Goal: Complete application form

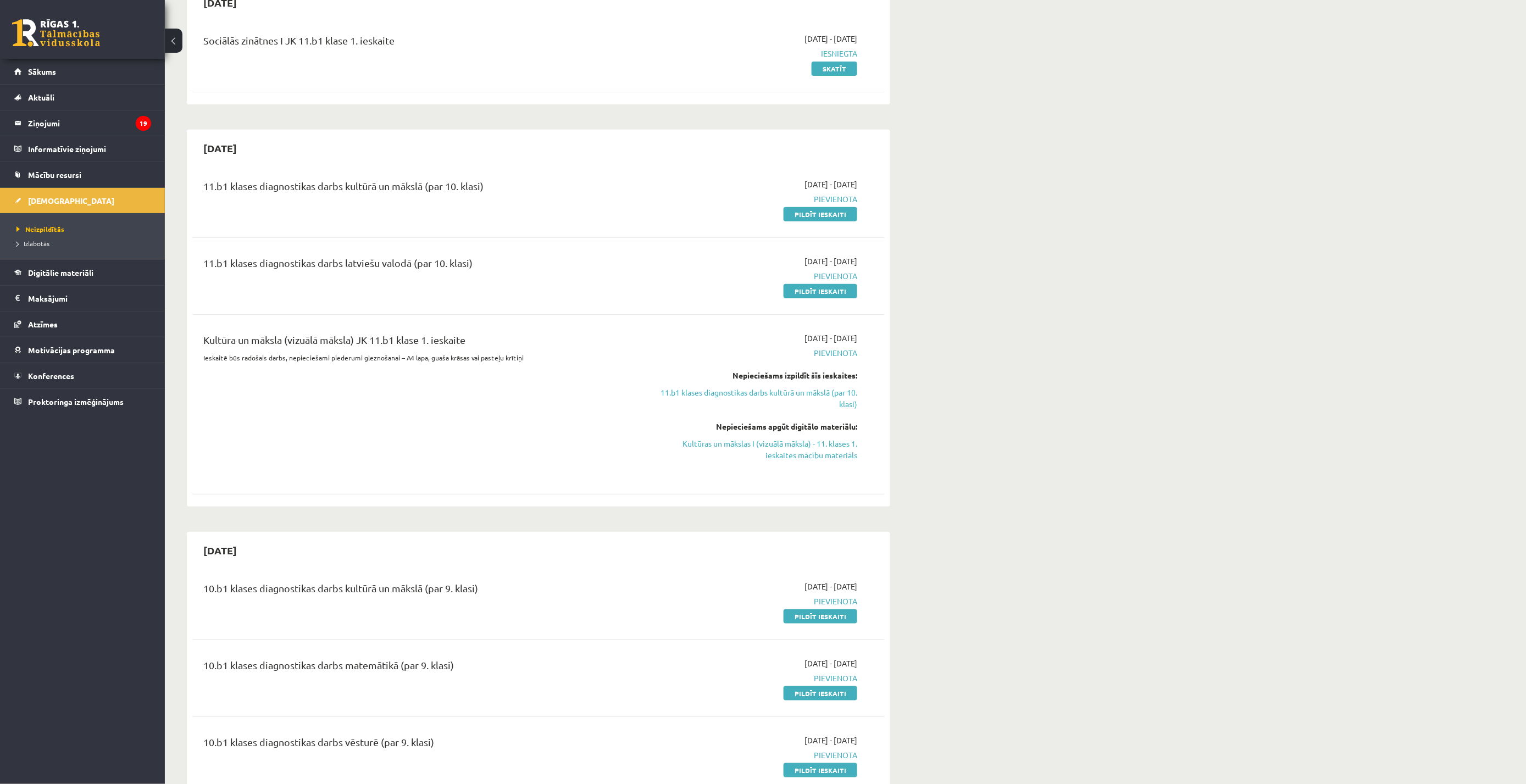
scroll to position [122, 0]
drag, startPoint x: 816, startPoint y: 218, endPoint x: 814, endPoint y: 47, distance: 171.0
click at [816, 218] on link "Pildīt ieskaiti" at bounding box center [820, 216] width 74 height 14
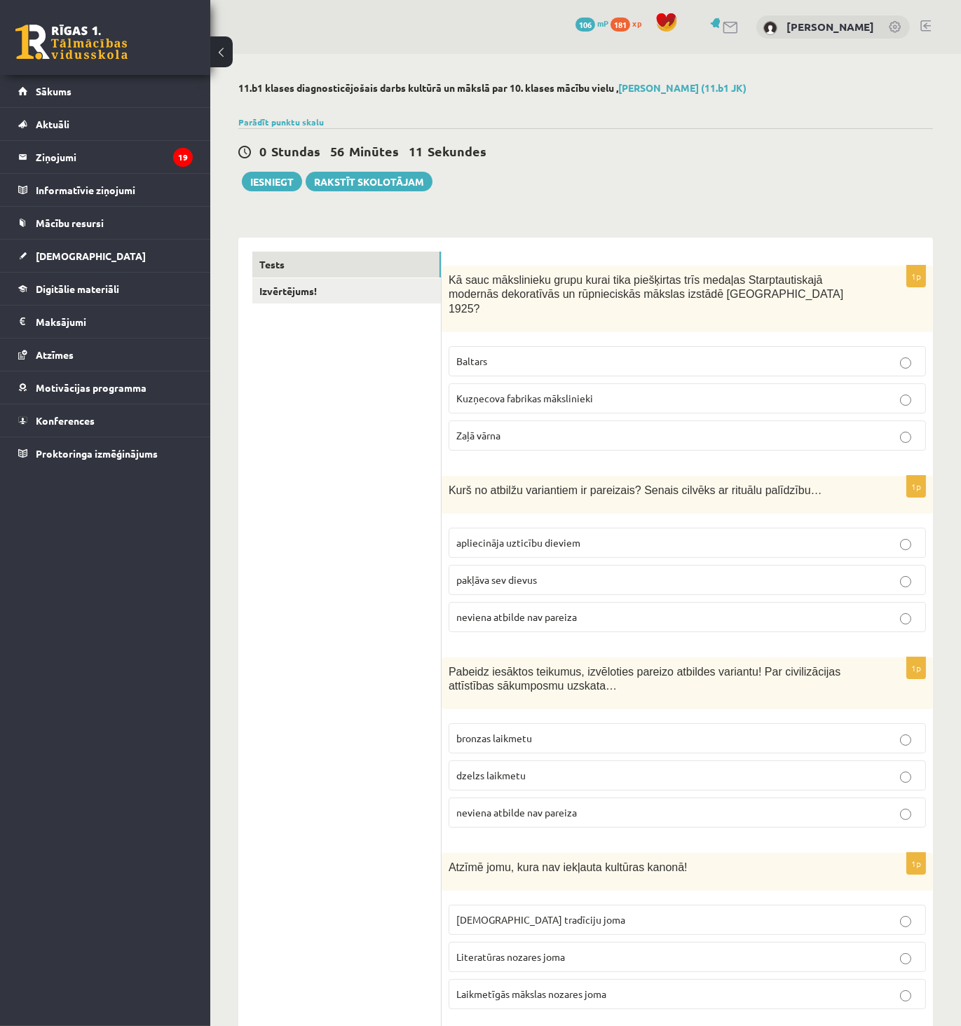
click at [495, 354] on p "Baltars" at bounding box center [687, 361] width 462 height 15
click at [514, 536] on span "apliecināja uzticību dieviem" at bounding box center [518, 542] width 124 height 13
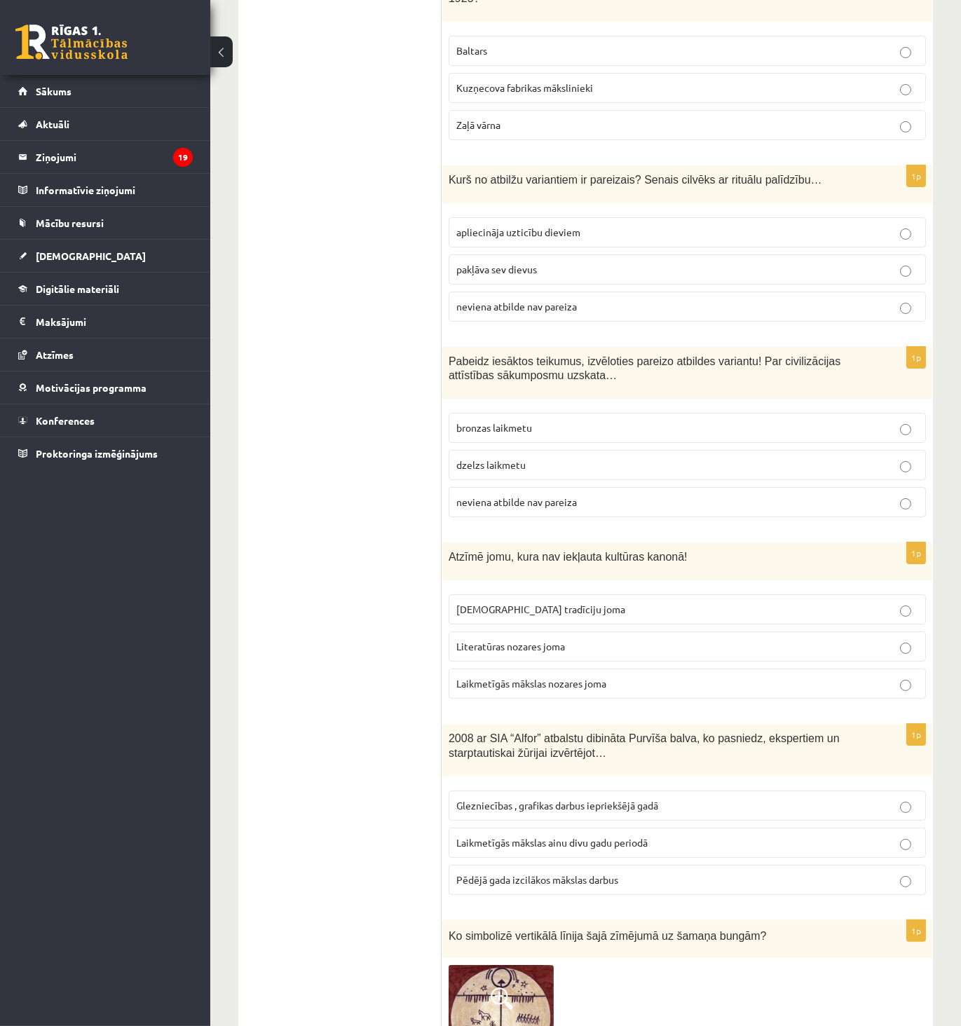
scroll to position [311, 0]
click at [498, 420] on span "bronzas laikmetu" at bounding box center [494, 426] width 76 height 13
click at [488, 676] on span "Laikmetīgās mākslas nozares joma" at bounding box center [531, 682] width 150 height 13
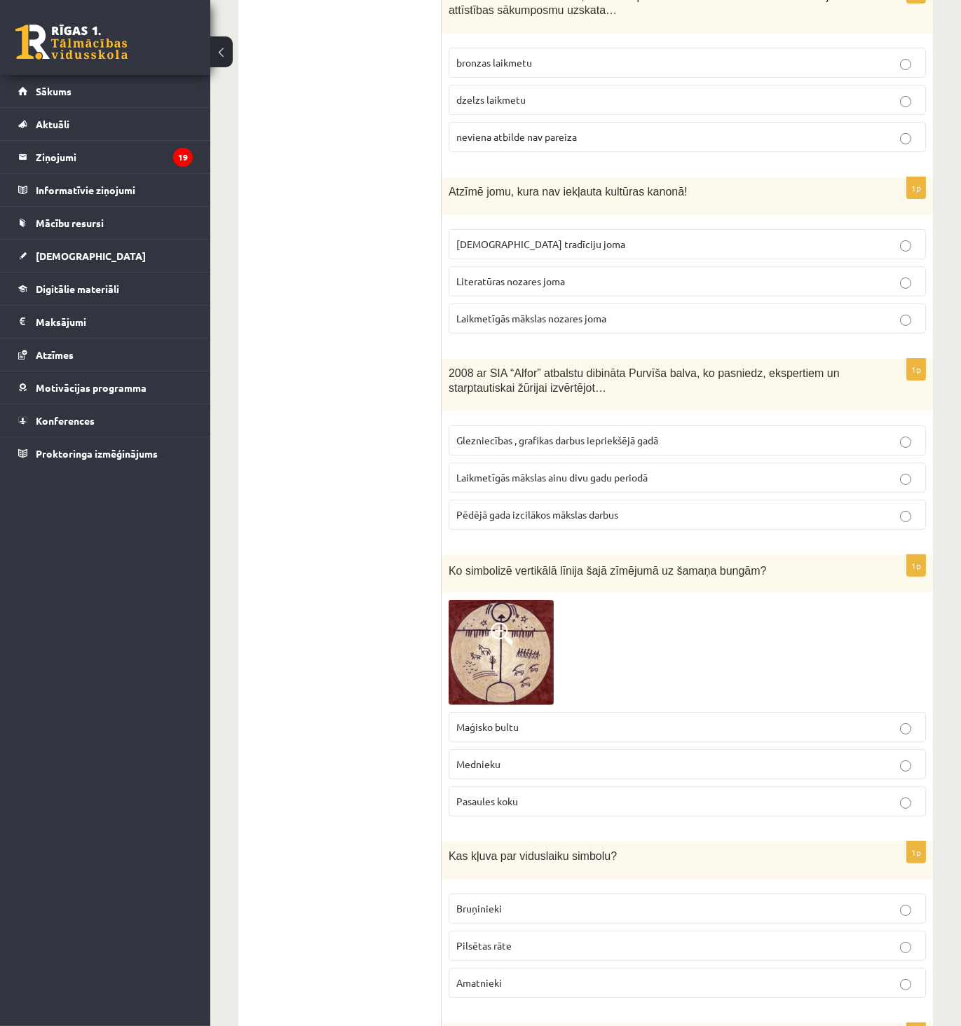
scroll to position [701, 0]
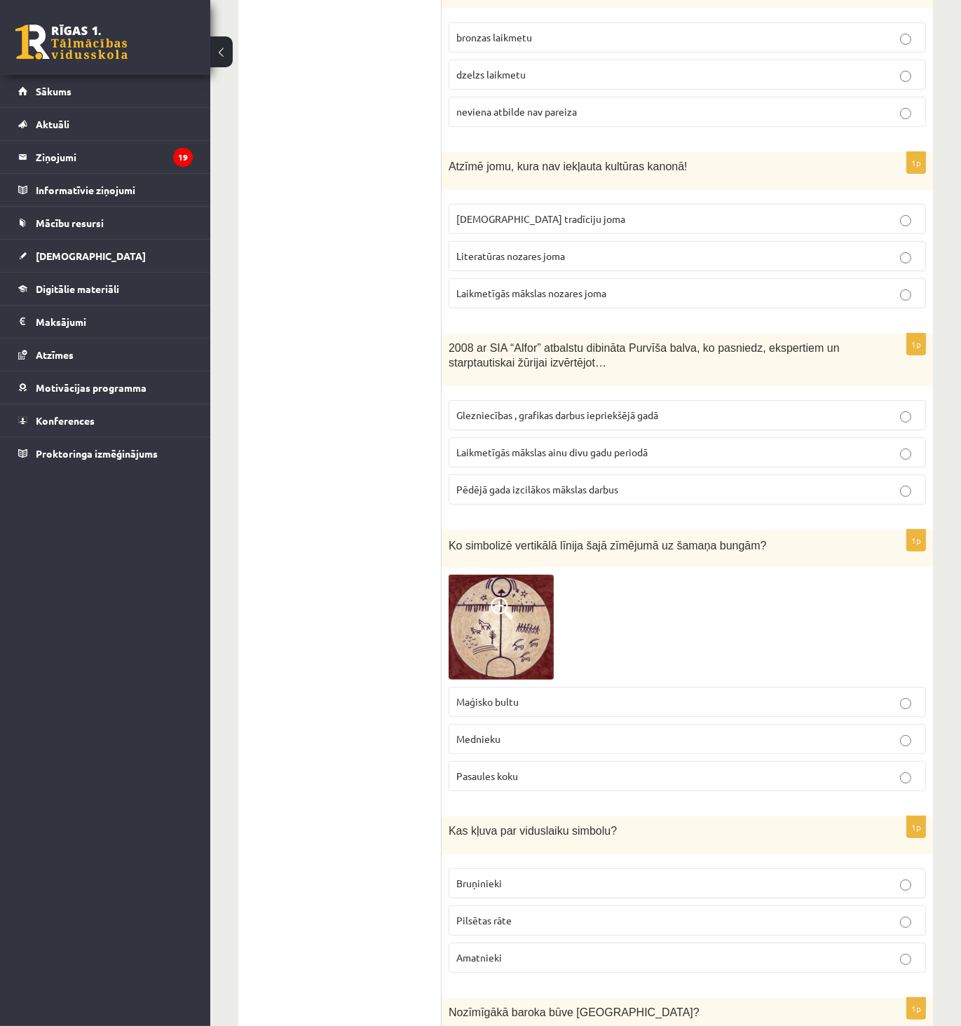
click at [797, 503] on div "1p 2008 ar SIA “Alfor” atbalstu dibināta Purvīša balva, ko pasniedz, ekspertiem…" at bounding box center [686, 425] width 491 height 182
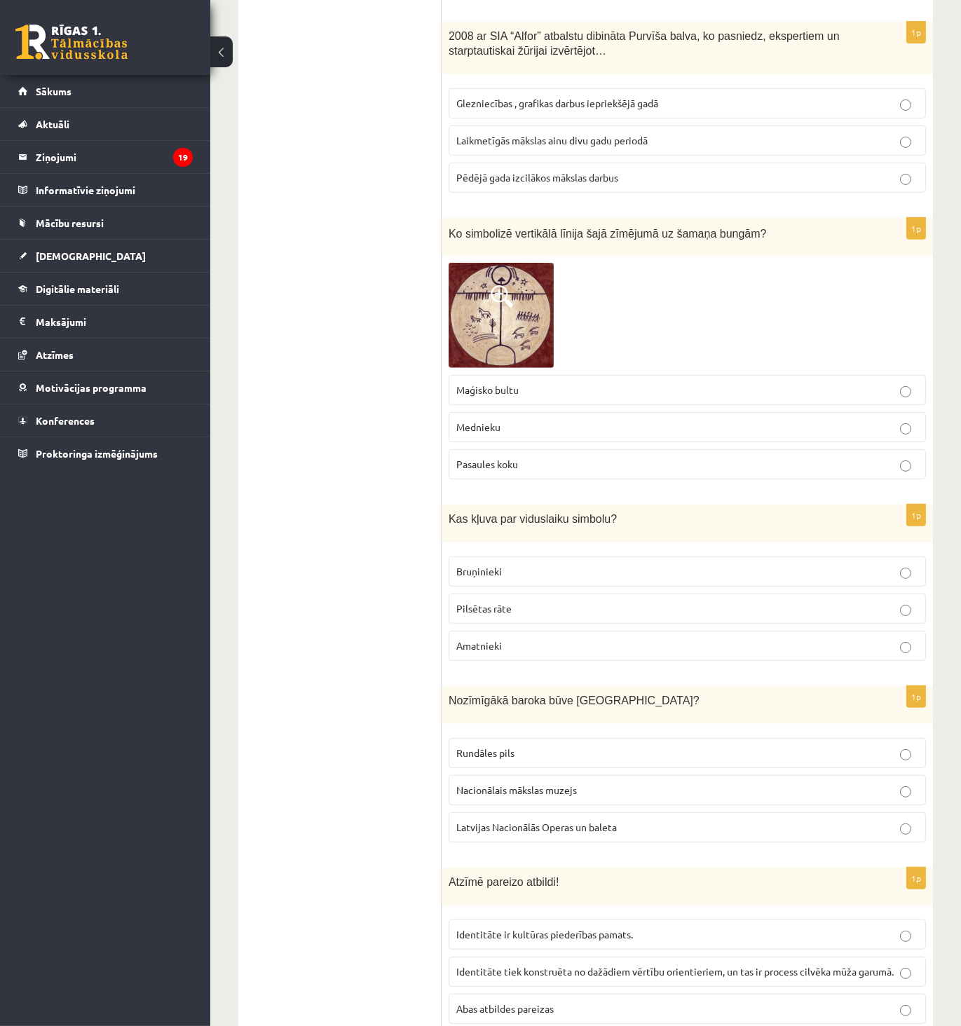
scroll to position [1012, 0]
click at [646, 135] on span "Laikmetīgās mākslas ainu divu gadu periodā" at bounding box center [551, 141] width 191 height 13
click at [505, 458] on span "Pasaules koku" at bounding box center [487, 464] width 62 height 13
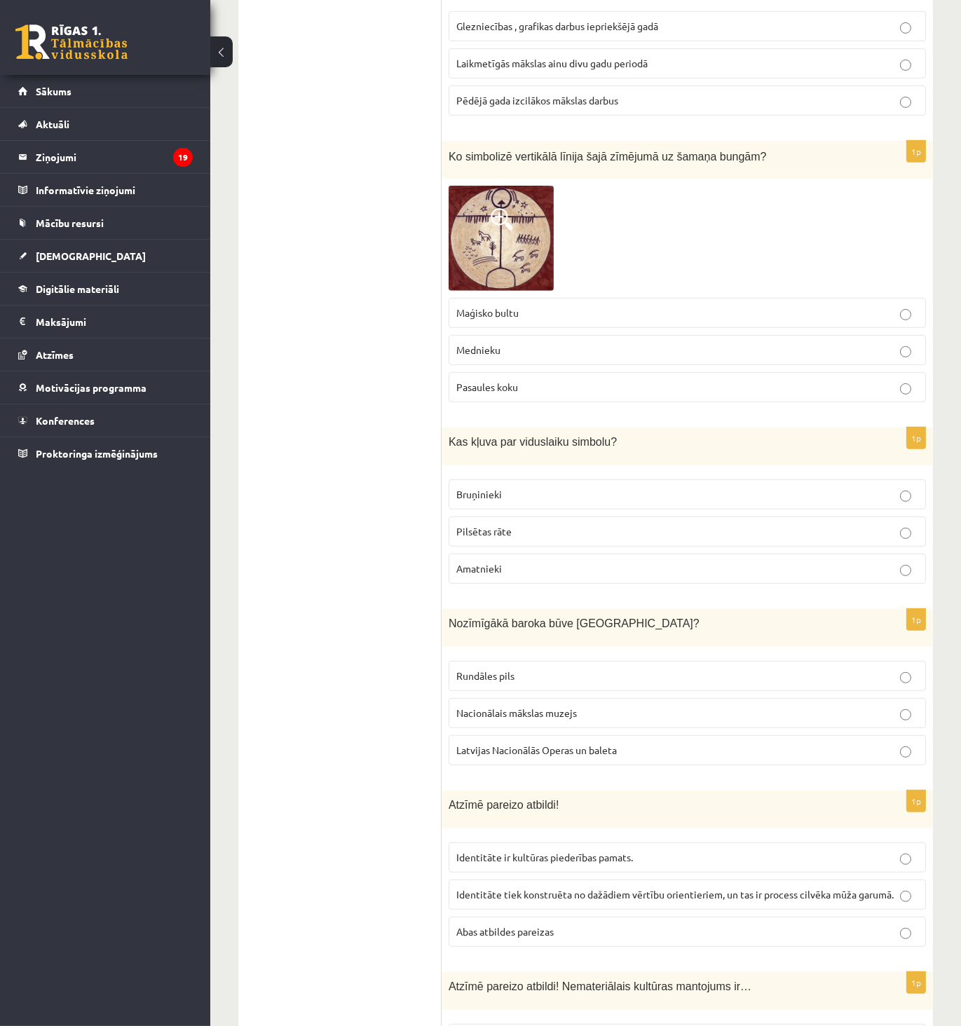
click at [507, 525] on span "Pilsētas rāte" at bounding box center [483, 531] width 55 height 13
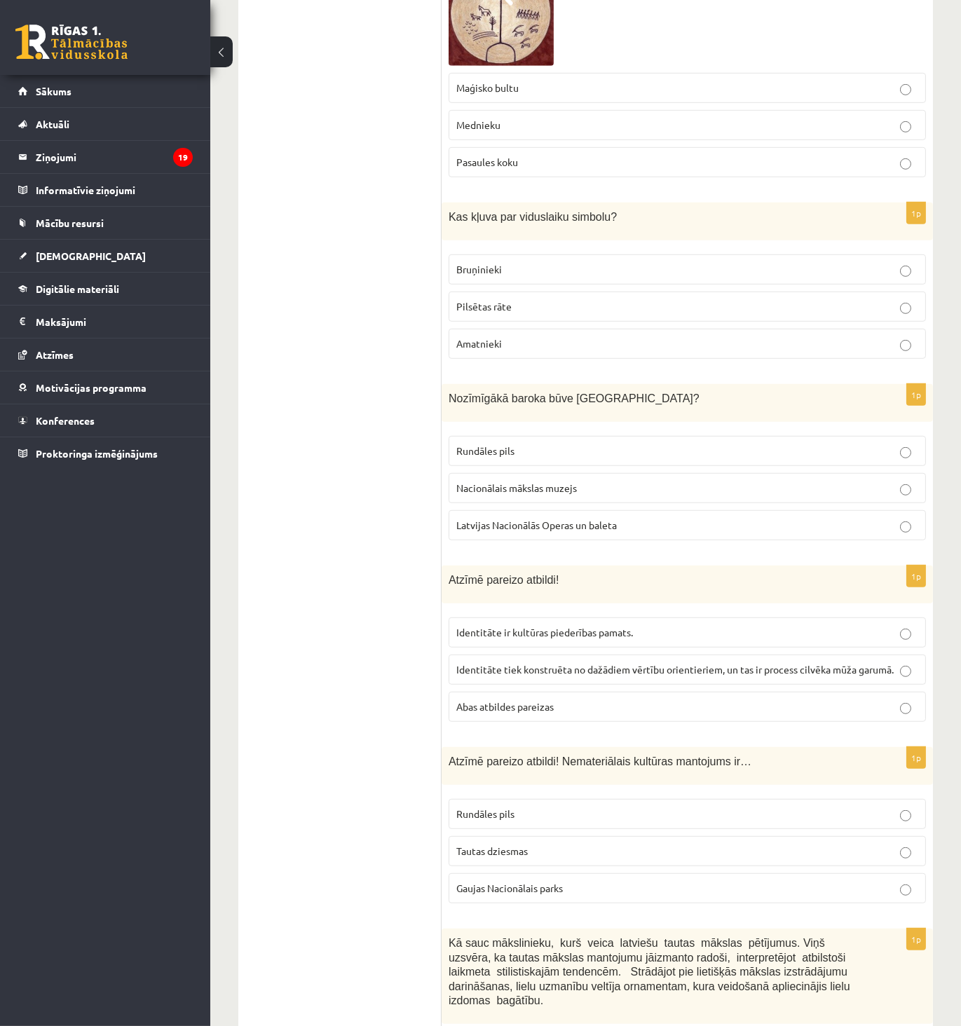
scroll to position [1323, 0]
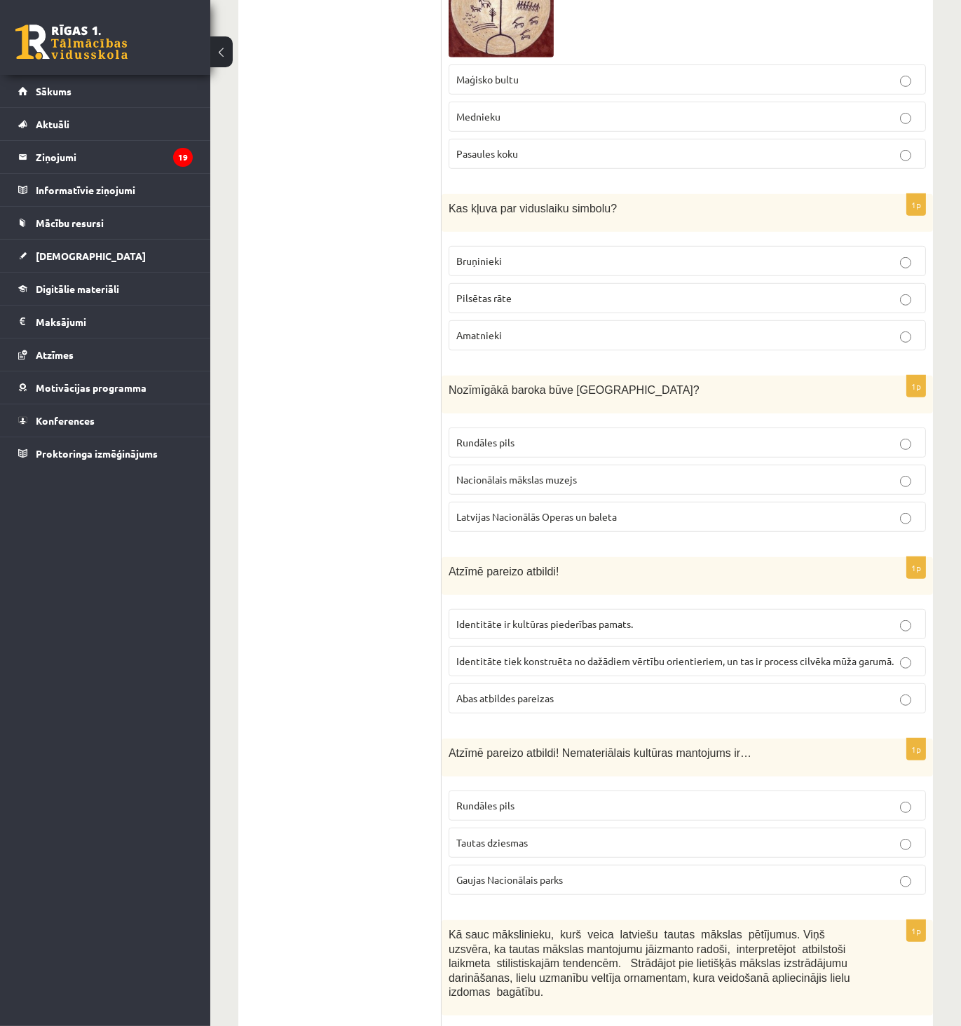
click at [475, 435] on p "Rundāles pils" at bounding box center [687, 442] width 462 height 15
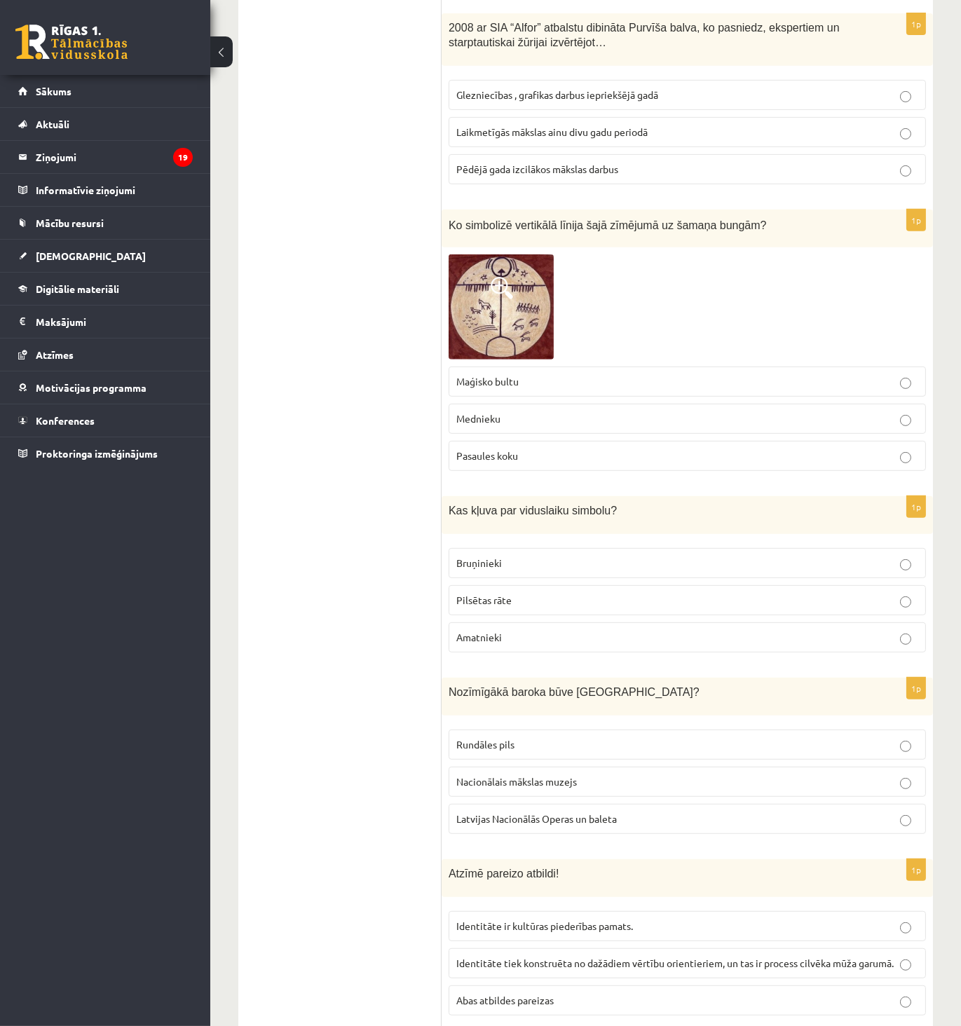
scroll to position [1012, 0]
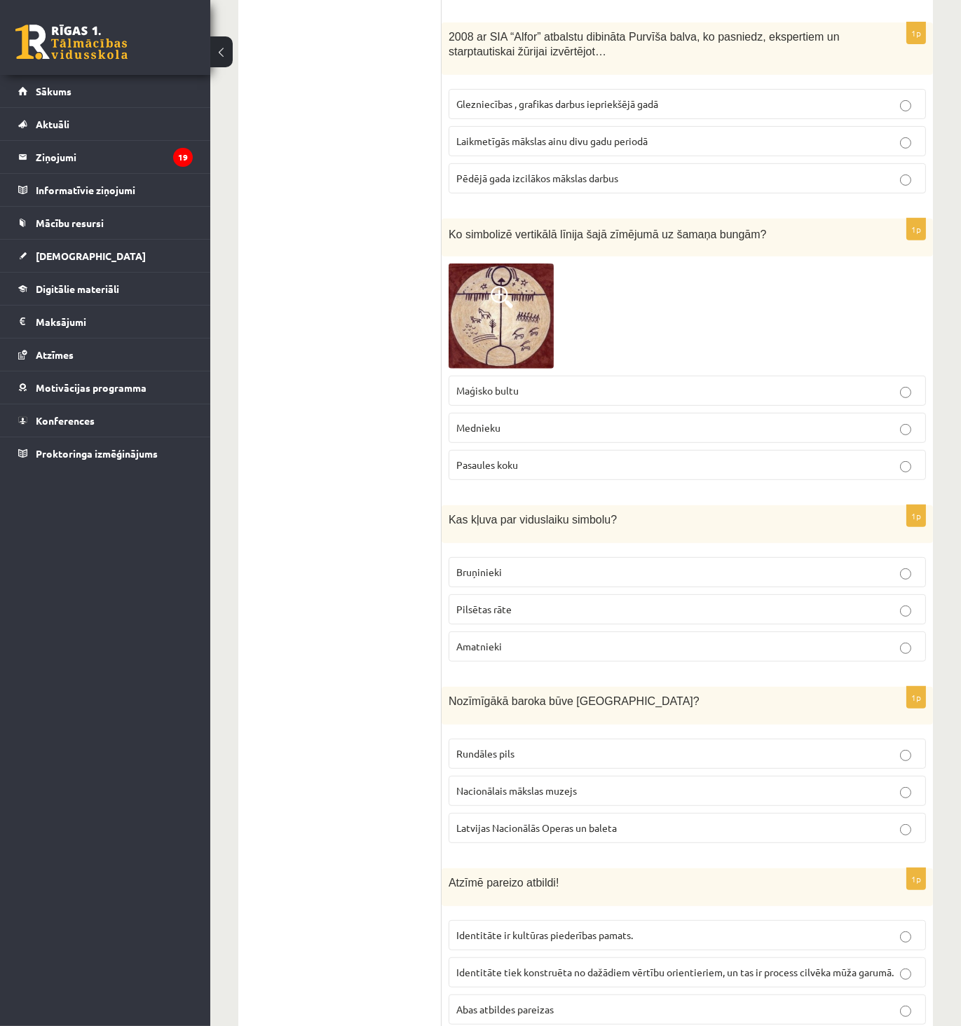
click at [507, 929] on span "Identitāte ir kultūras piederības pamats." at bounding box center [544, 935] width 177 height 13
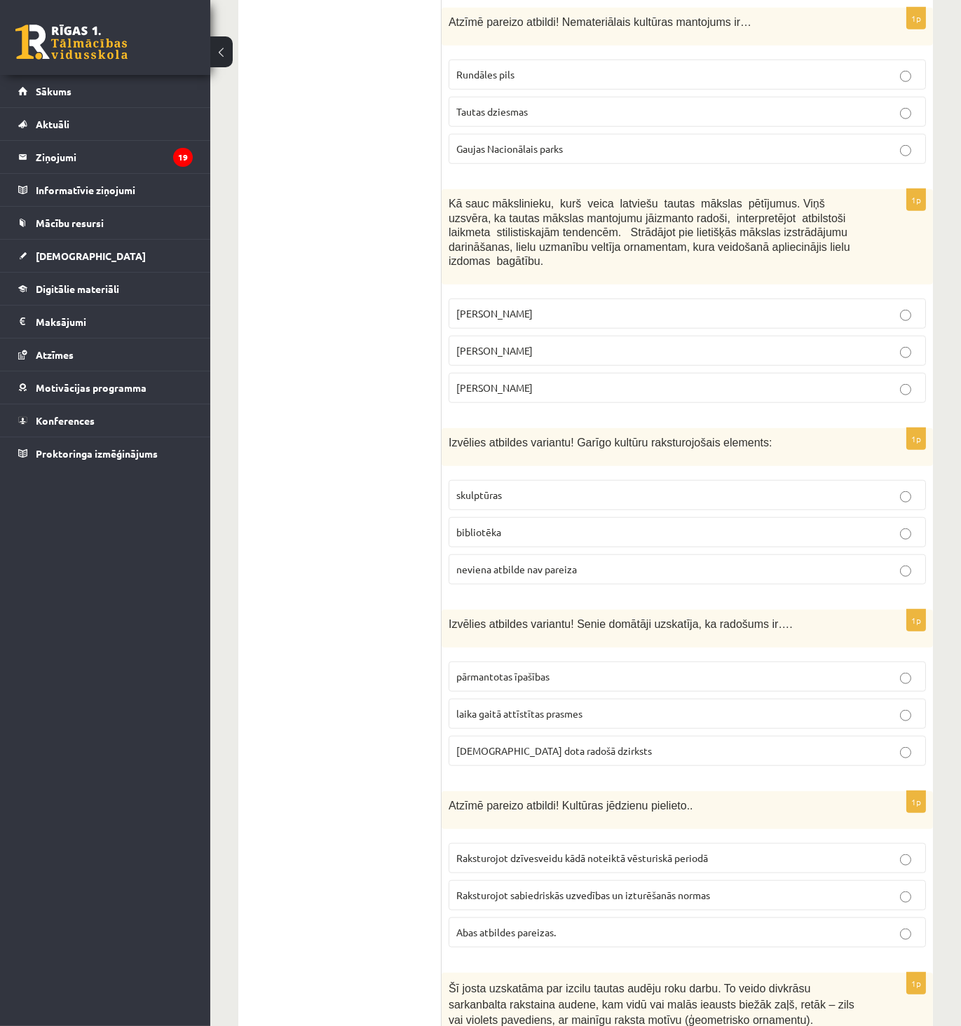
scroll to position [2048, 0]
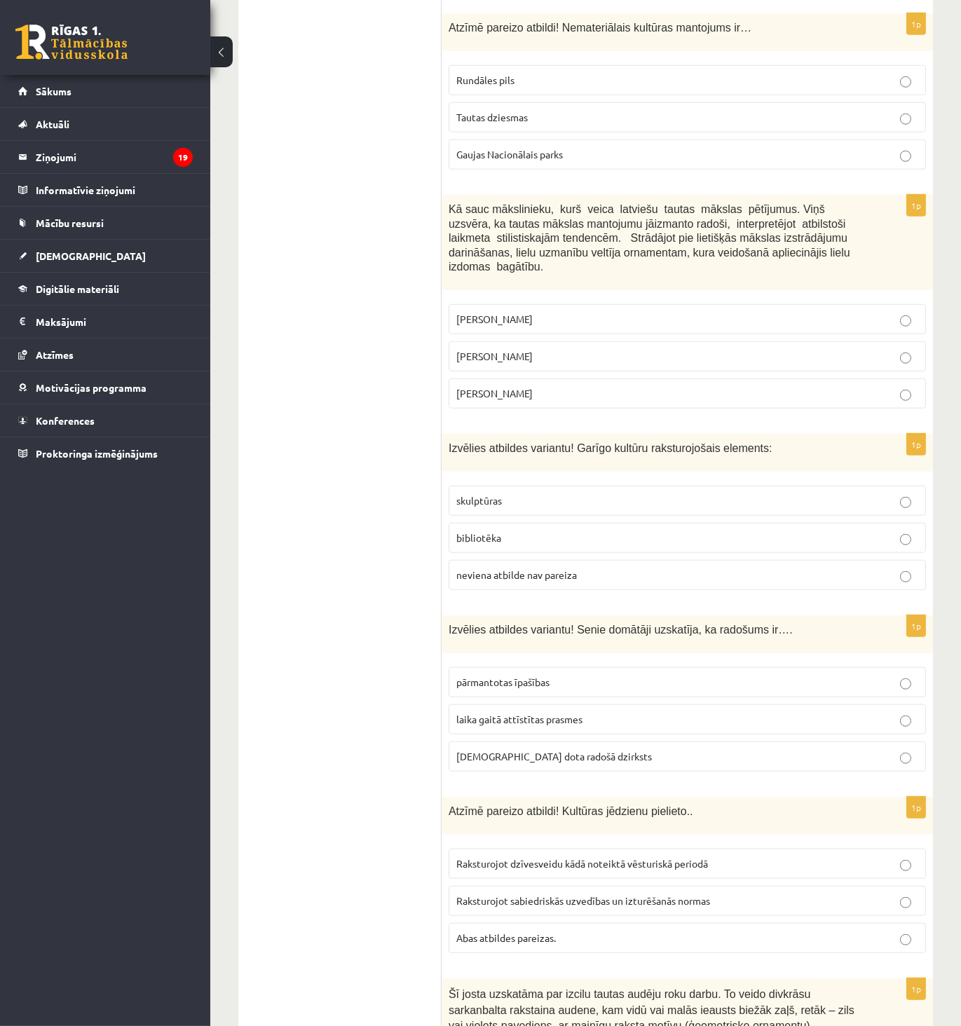
click at [478, 111] on span "Tautas dziesmas" at bounding box center [491, 117] width 71 height 13
click at [519, 350] on span "Jūlijs Madernieks" at bounding box center [494, 356] width 76 height 13
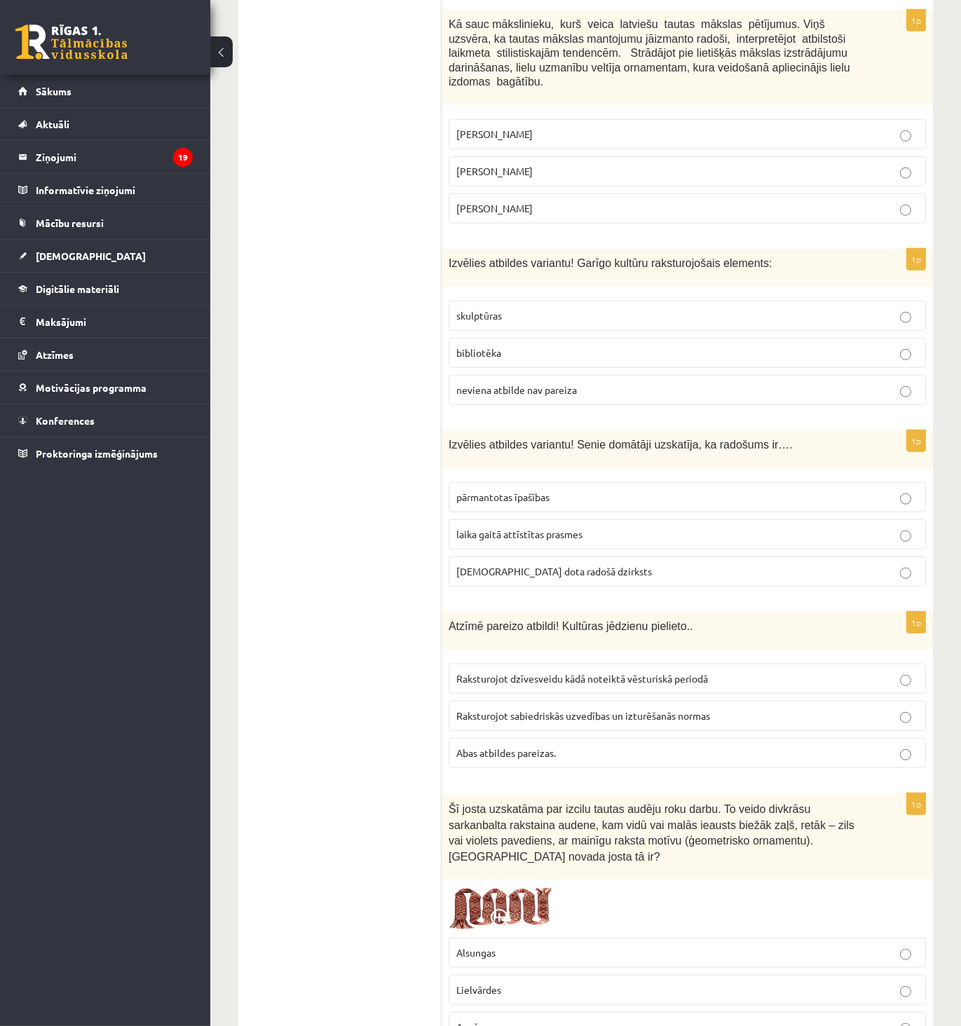
scroll to position [2282, 0]
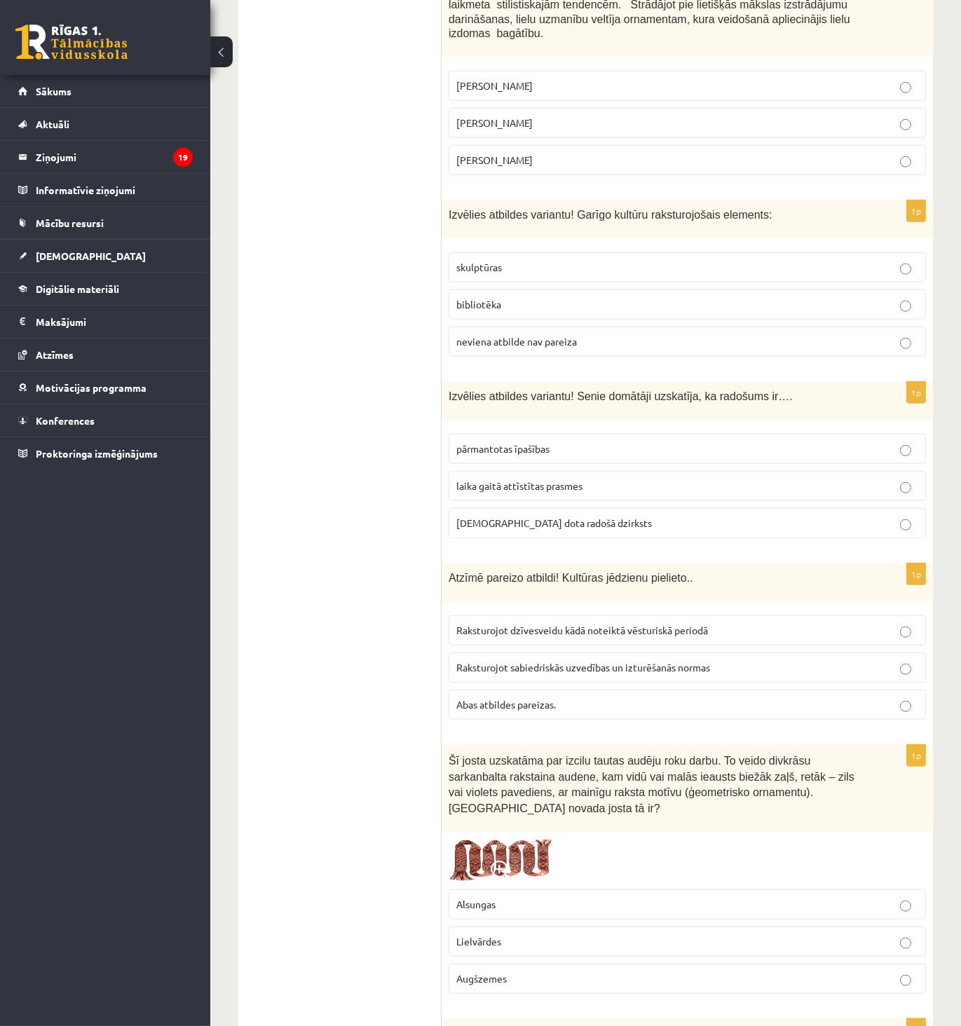
click at [599, 334] on p "neviena atbilde nav pareiza" at bounding box center [687, 341] width 462 height 15
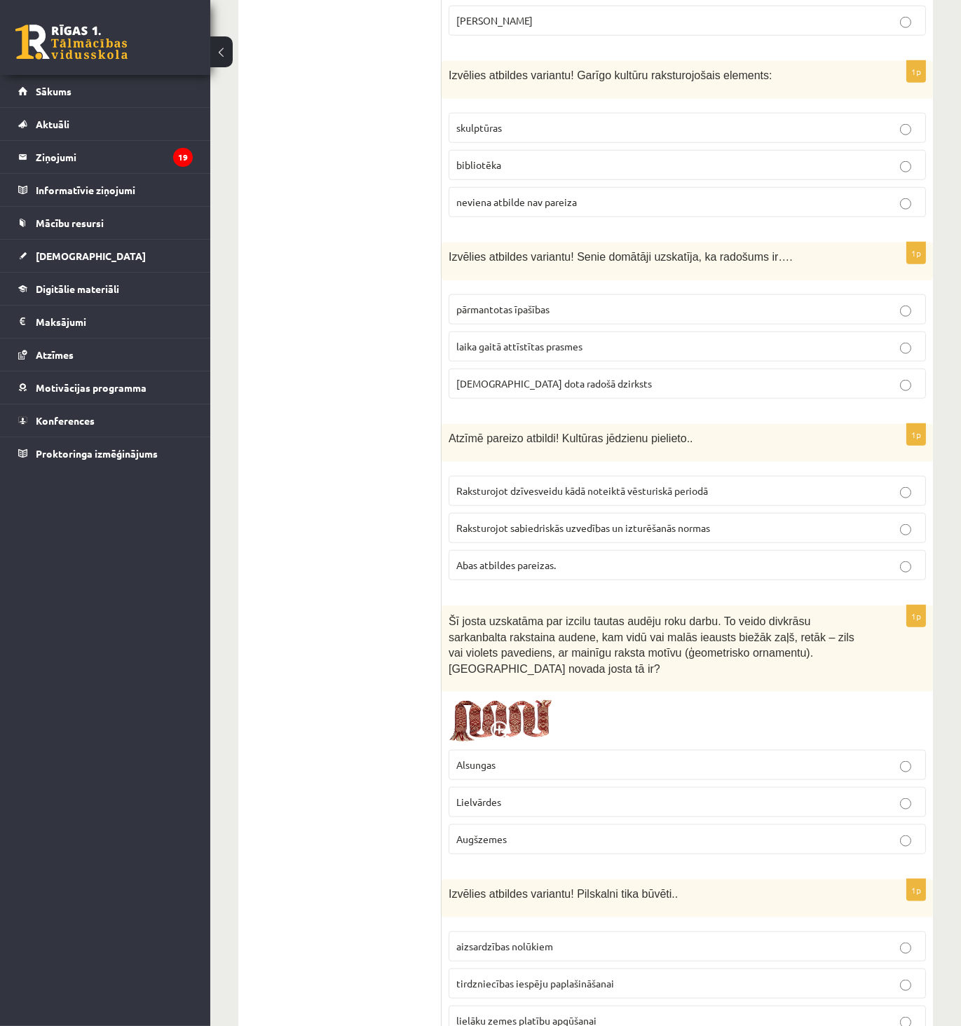
scroll to position [2437, 0]
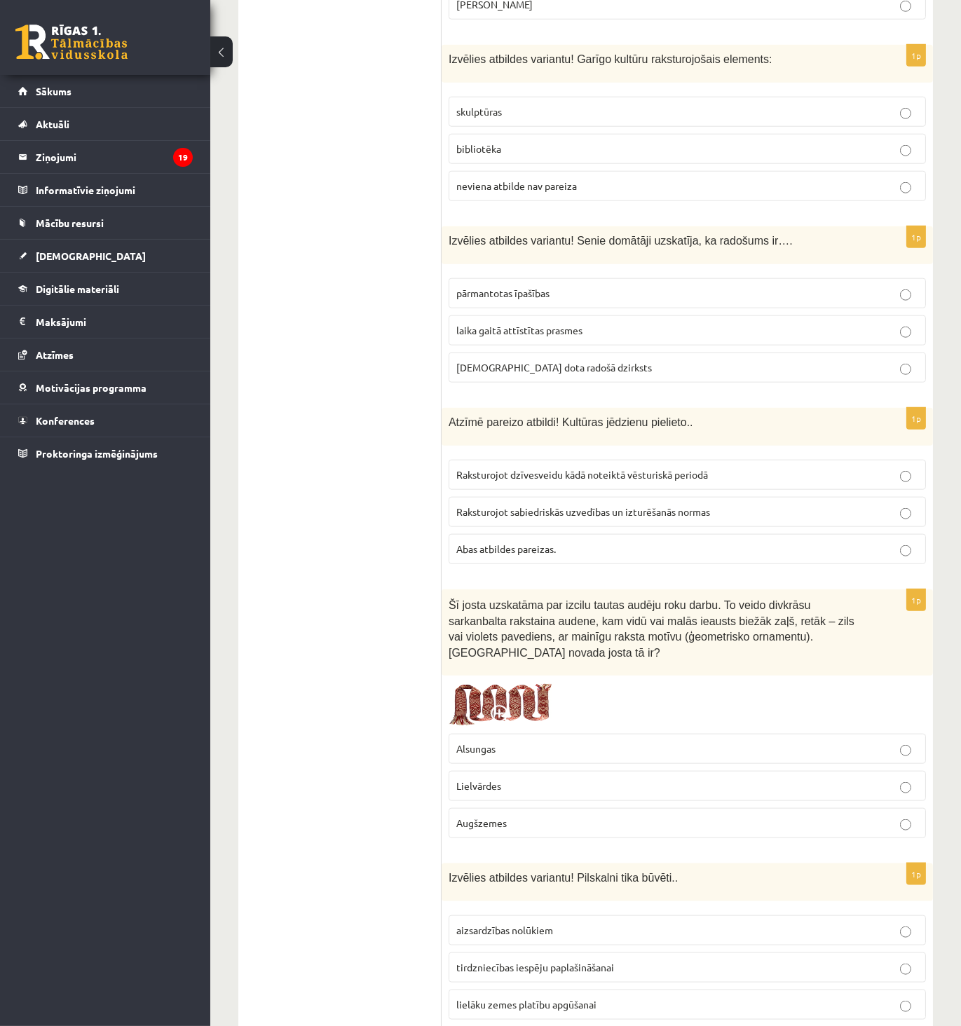
click at [516, 360] on p "dieva dota radošā dzirksts" at bounding box center [687, 367] width 462 height 15
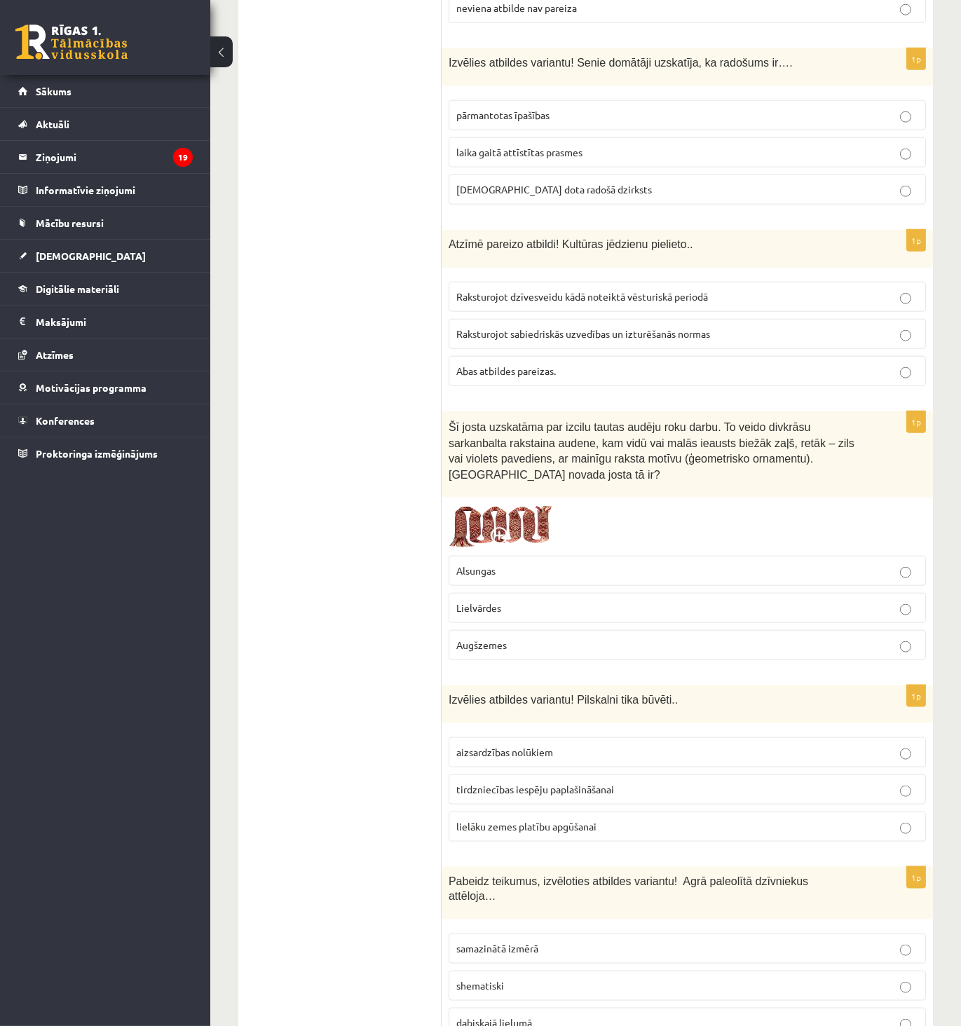
scroll to position [2671, 0]
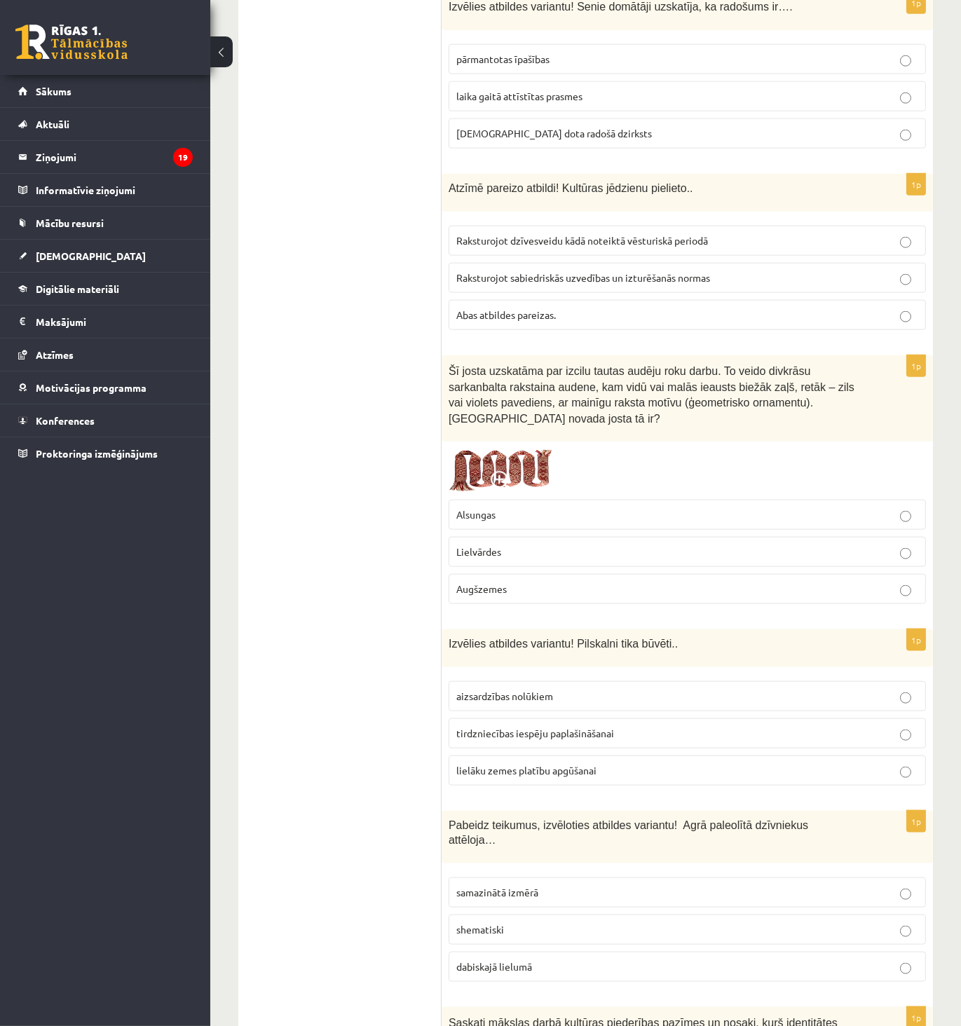
click at [500, 308] on p "Abas atbildes pareizas." at bounding box center [687, 315] width 462 height 15
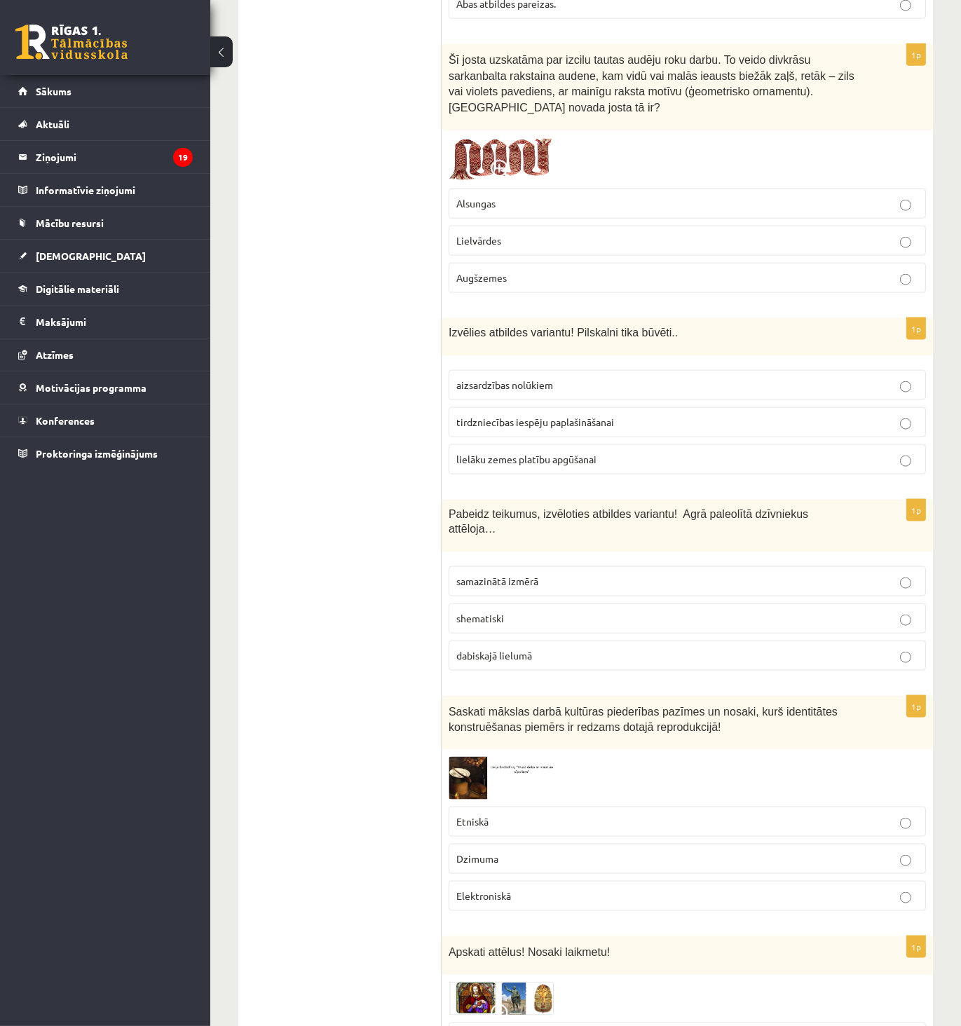
scroll to position [2988, 0]
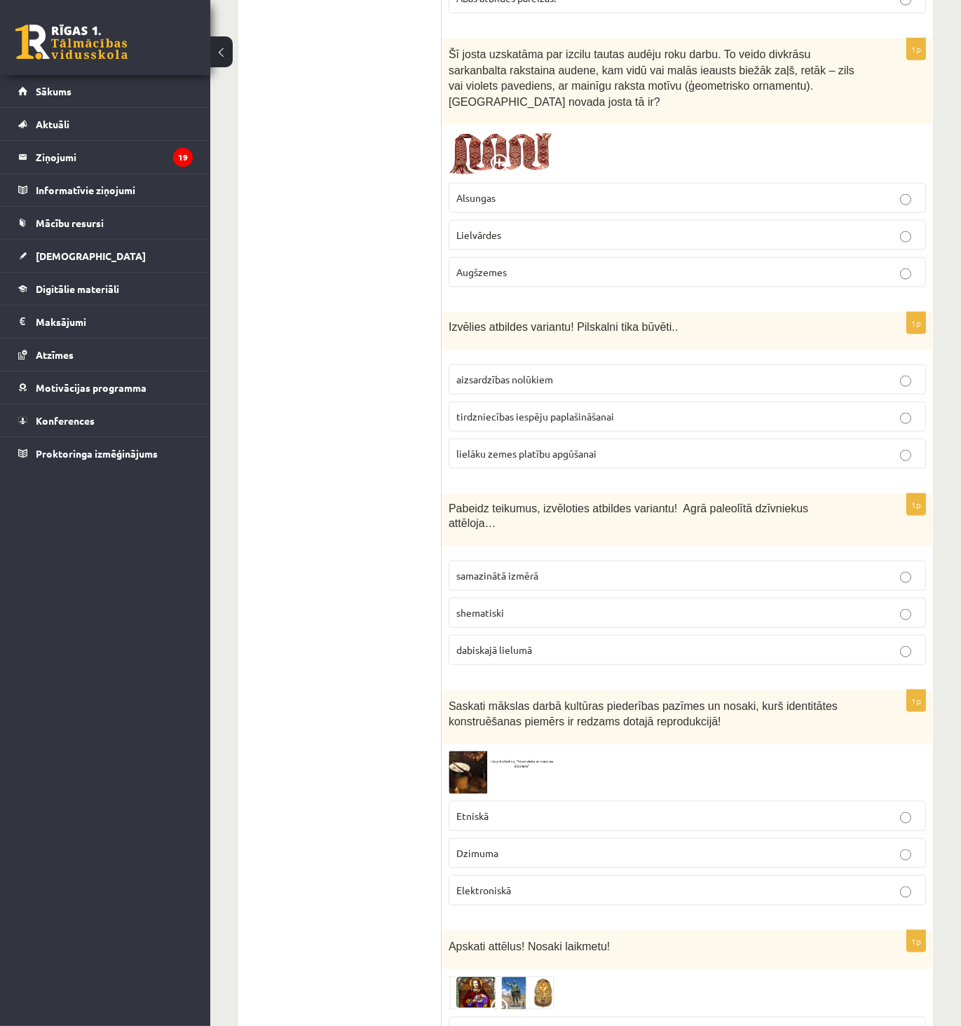
click at [501, 228] on span "Lielvārdes" at bounding box center [478, 234] width 45 height 13
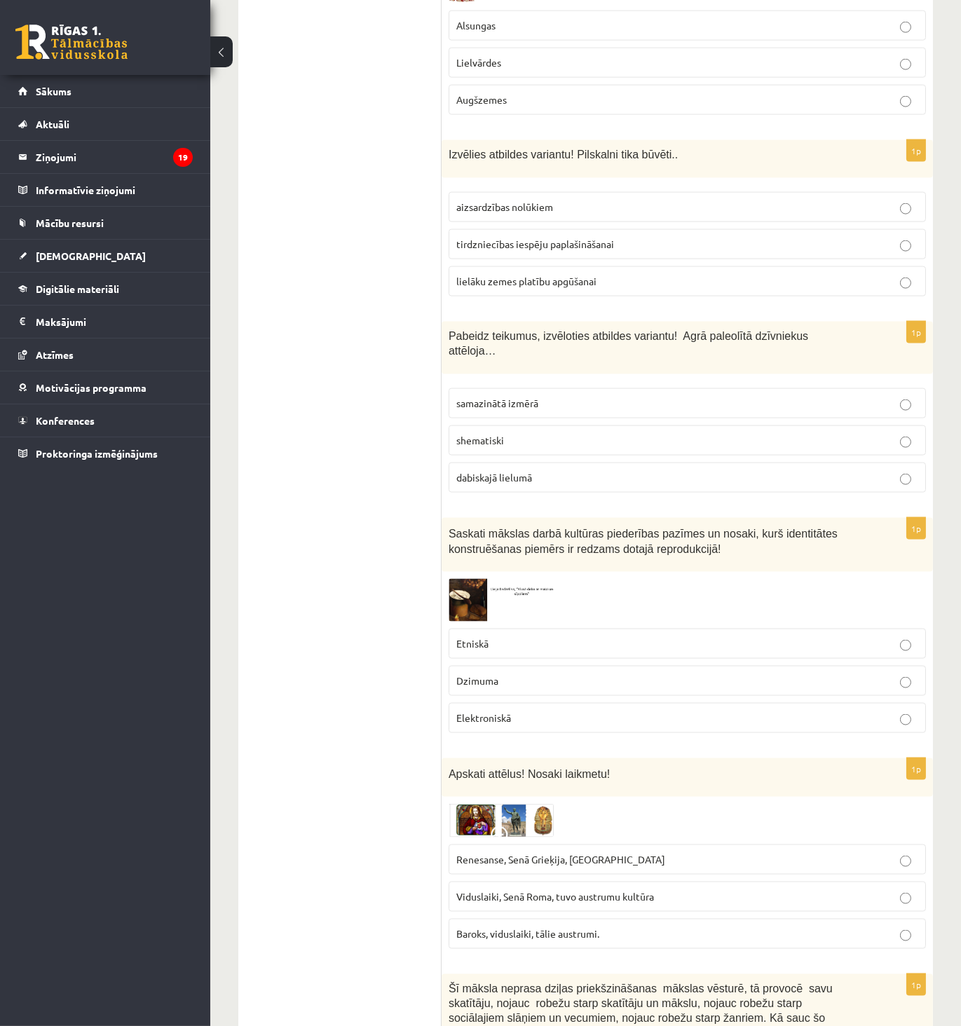
scroll to position [3221, 0]
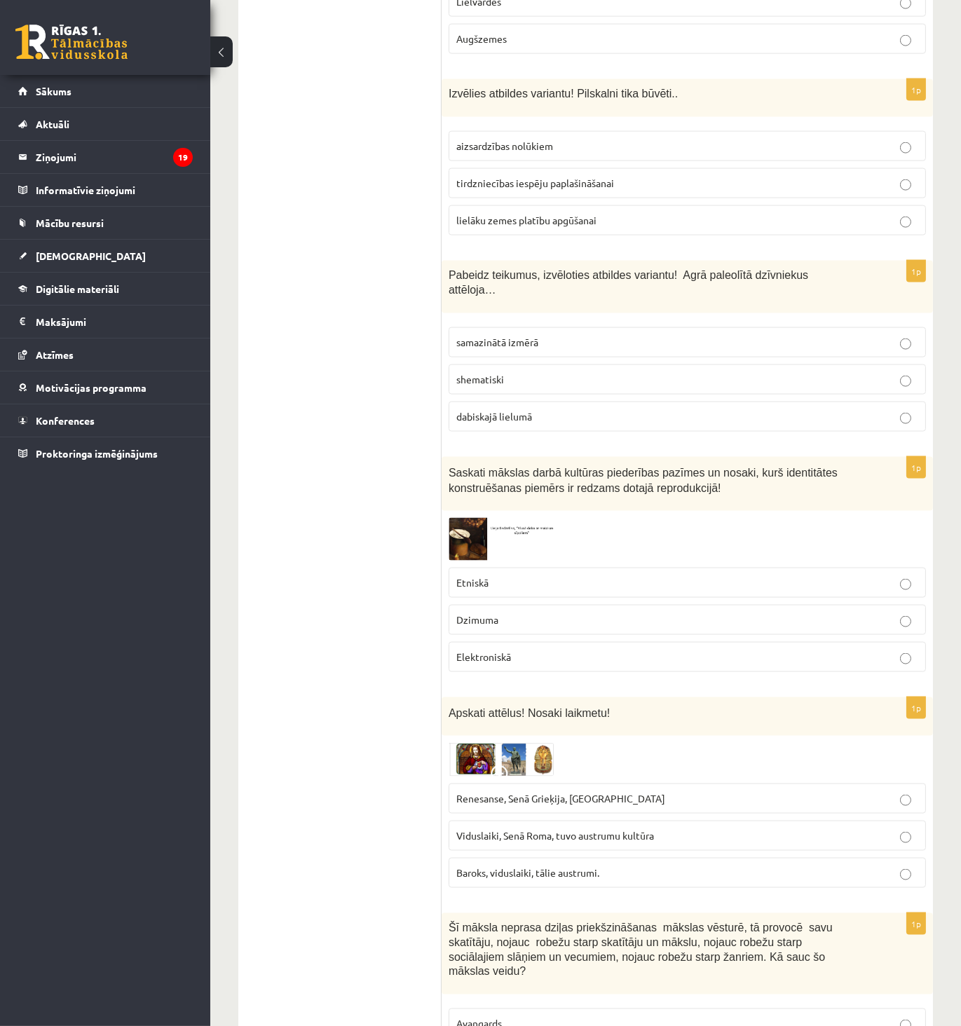
click at [540, 139] on span "aizsardzības nolūkiem" at bounding box center [504, 145] width 97 height 13
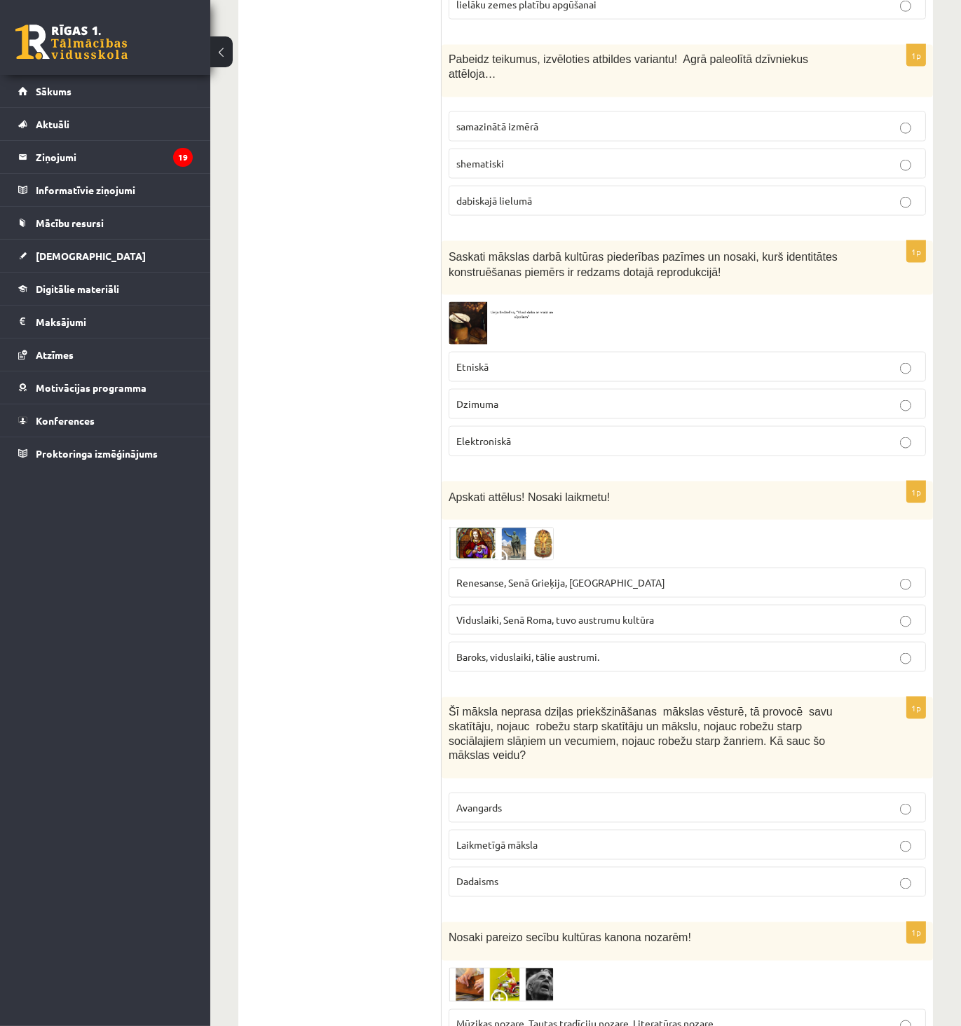
scroll to position [3456, 0]
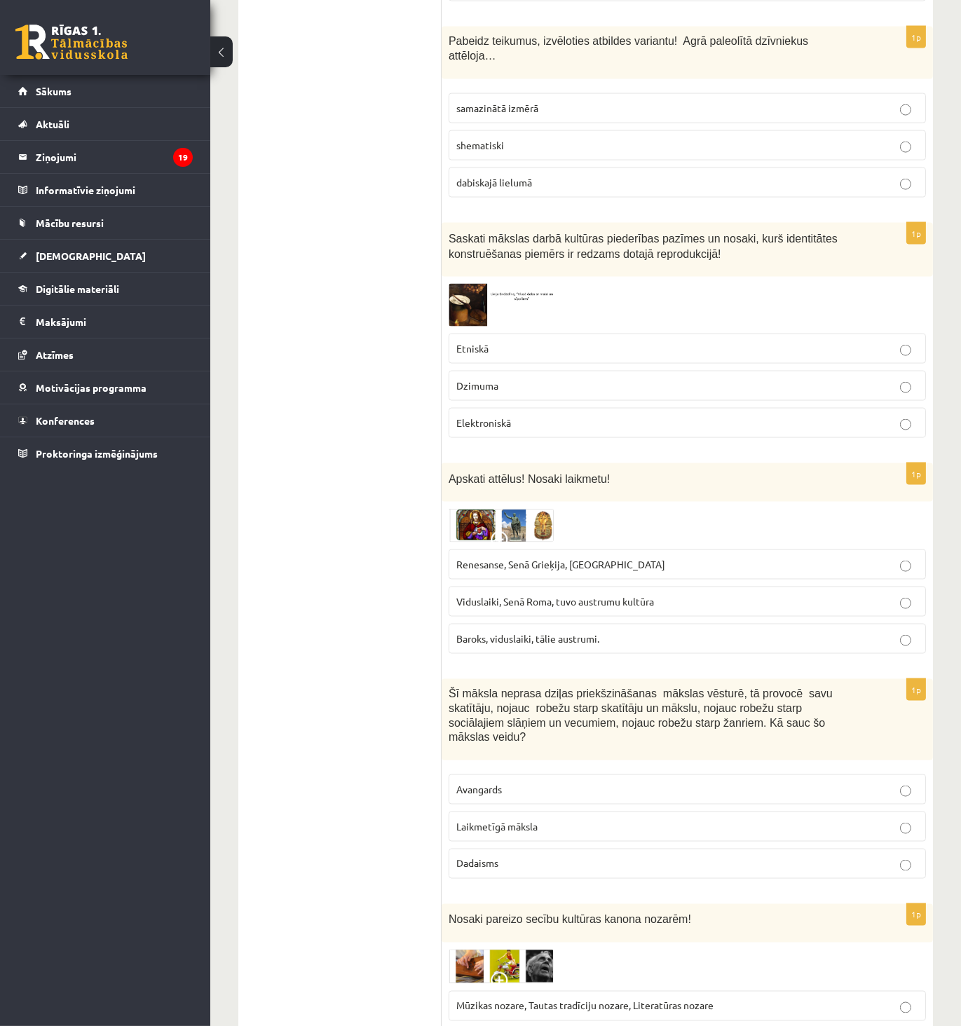
click at [502, 139] on span "shematiski" at bounding box center [480, 145] width 48 height 13
click at [488, 342] on span "Etniskā" at bounding box center [472, 348] width 32 height 13
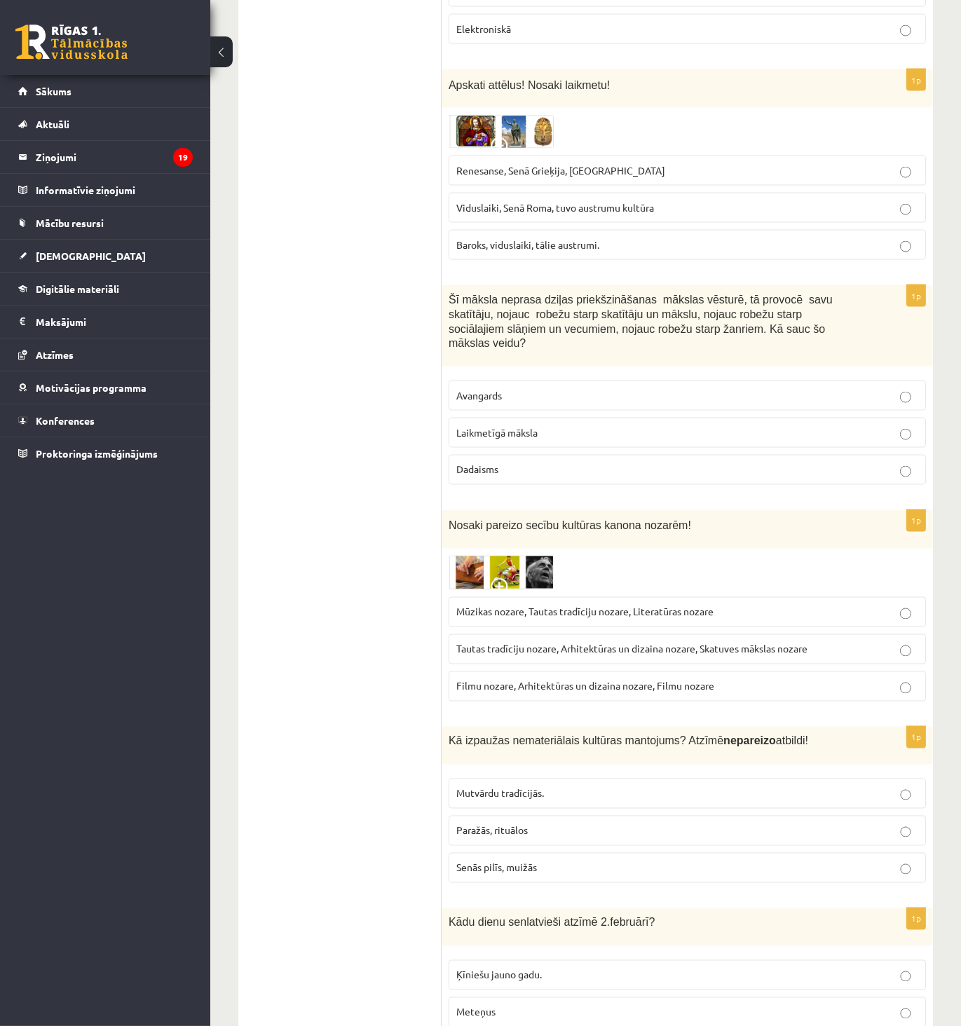
scroll to position [3864, 0]
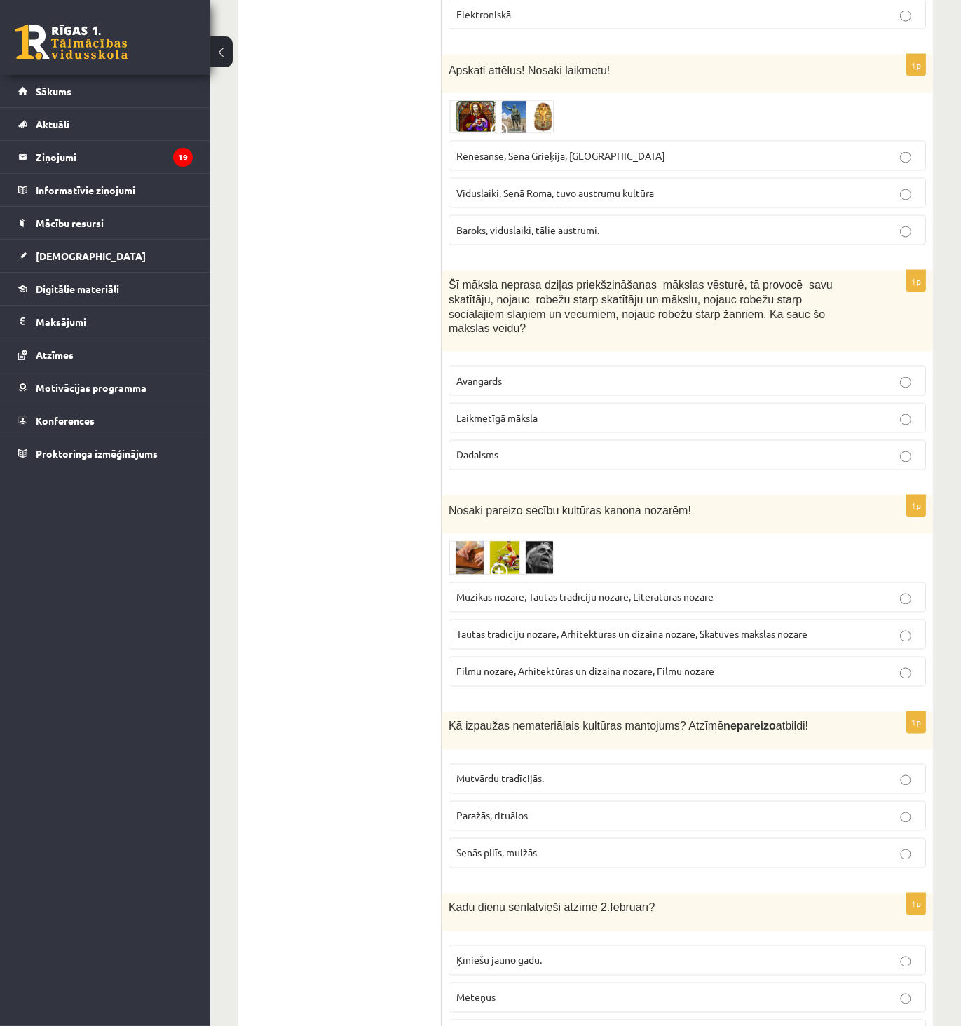
click at [530, 149] on span "Renesanse, Senā Grieķija, Ēģipte" at bounding box center [560, 155] width 209 height 13
click at [509, 411] on span "Laikmetīgā māksla" at bounding box center [496, 417] width 81 height 13
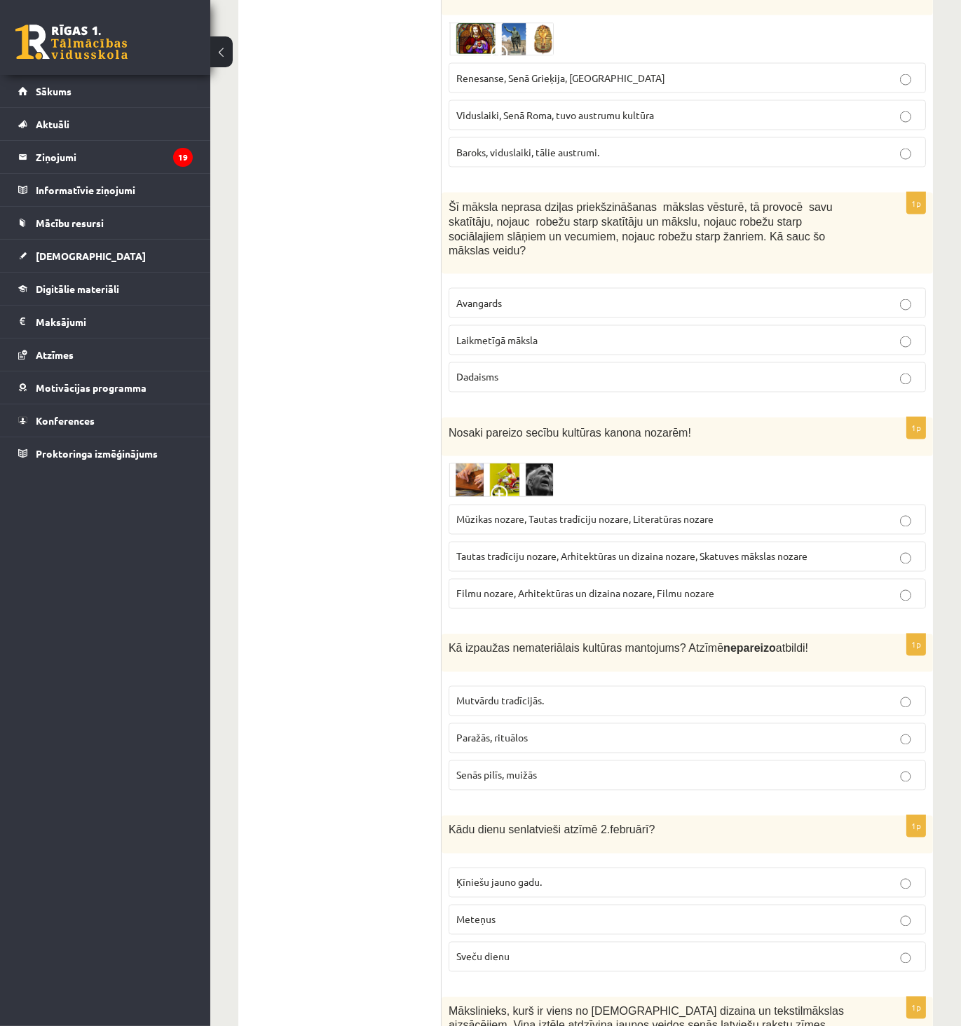
scroll to position [4020, 0]
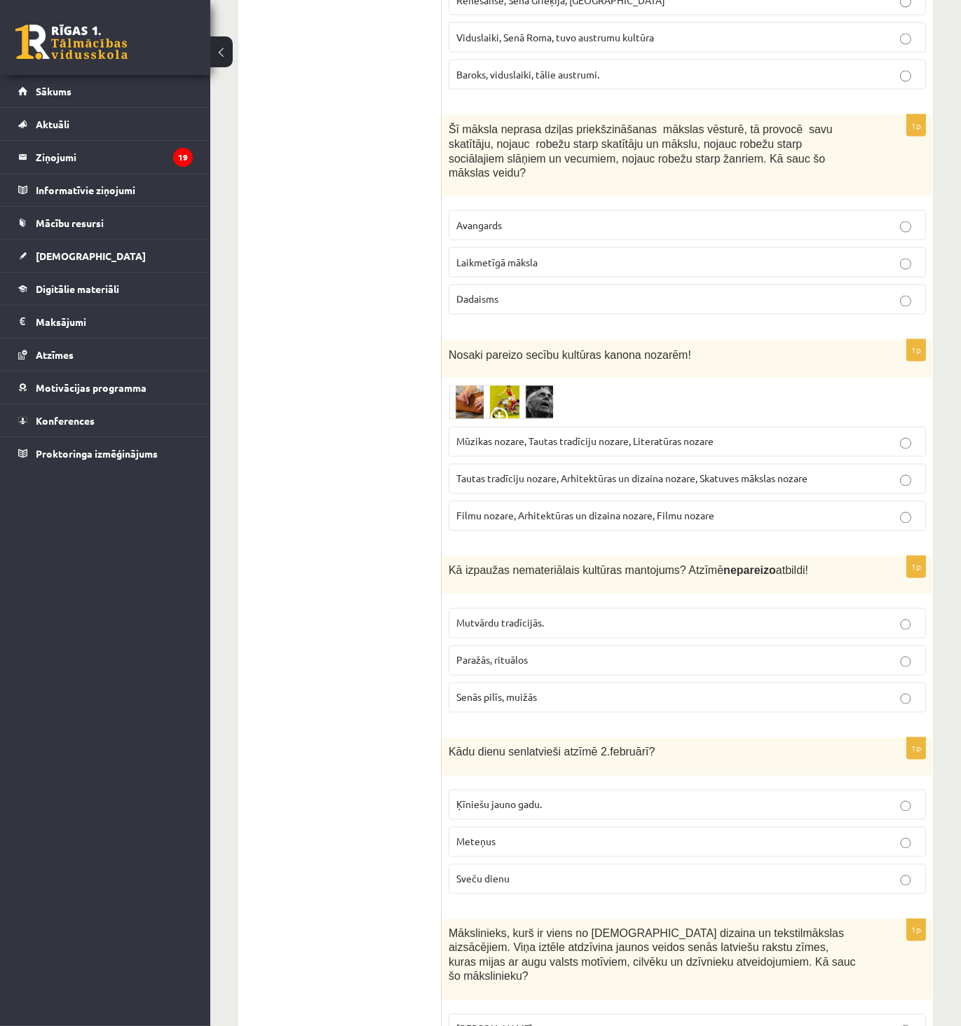
click at [480, 435] on span "Mūzikas nozare, Tautas tradīciju nozare, Literatūras nozare" at bounding box center [584, 441] width 257 height 13
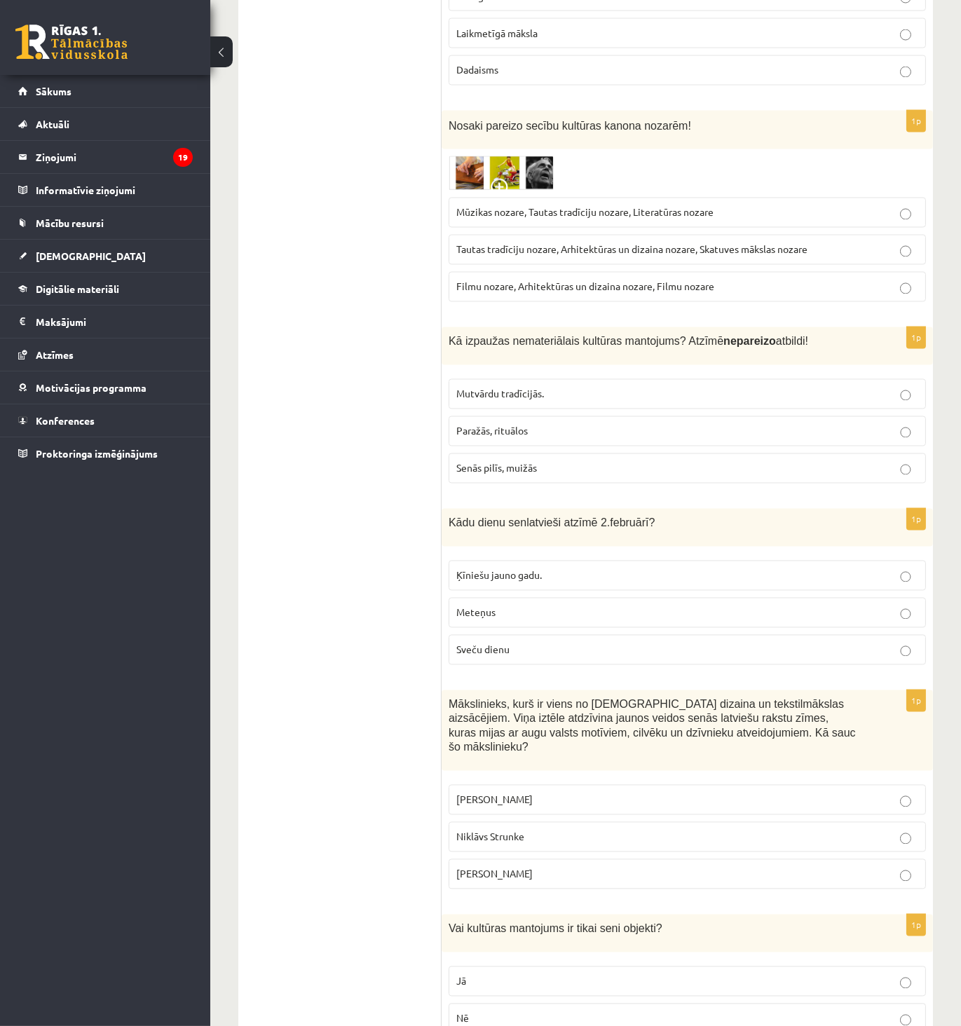
scroll to position [4254, 0]
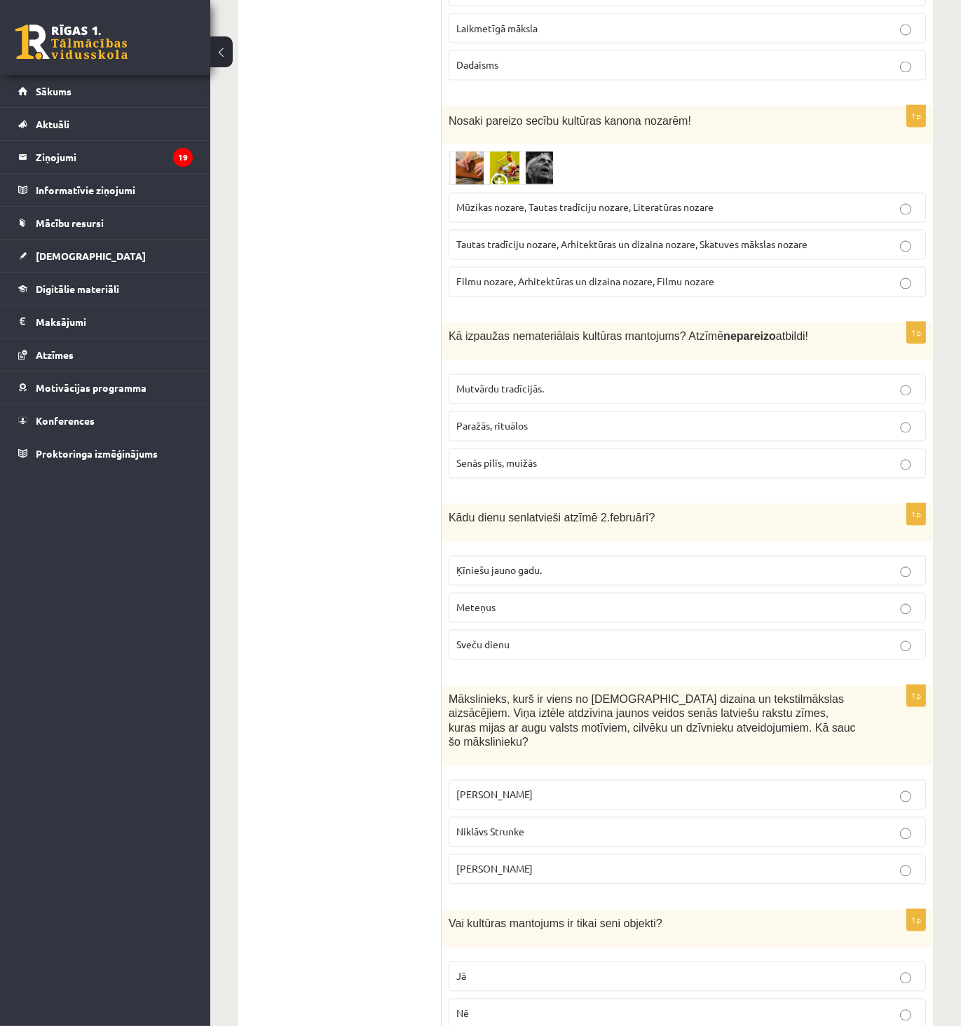
click at [477, 448] on label "Senās pilīs, muižās" at bounding box center [686, 463] width 477 height 30
click at [502, 601] on p "Meteņus" at bounding box center [687, 608] width 462 height 15
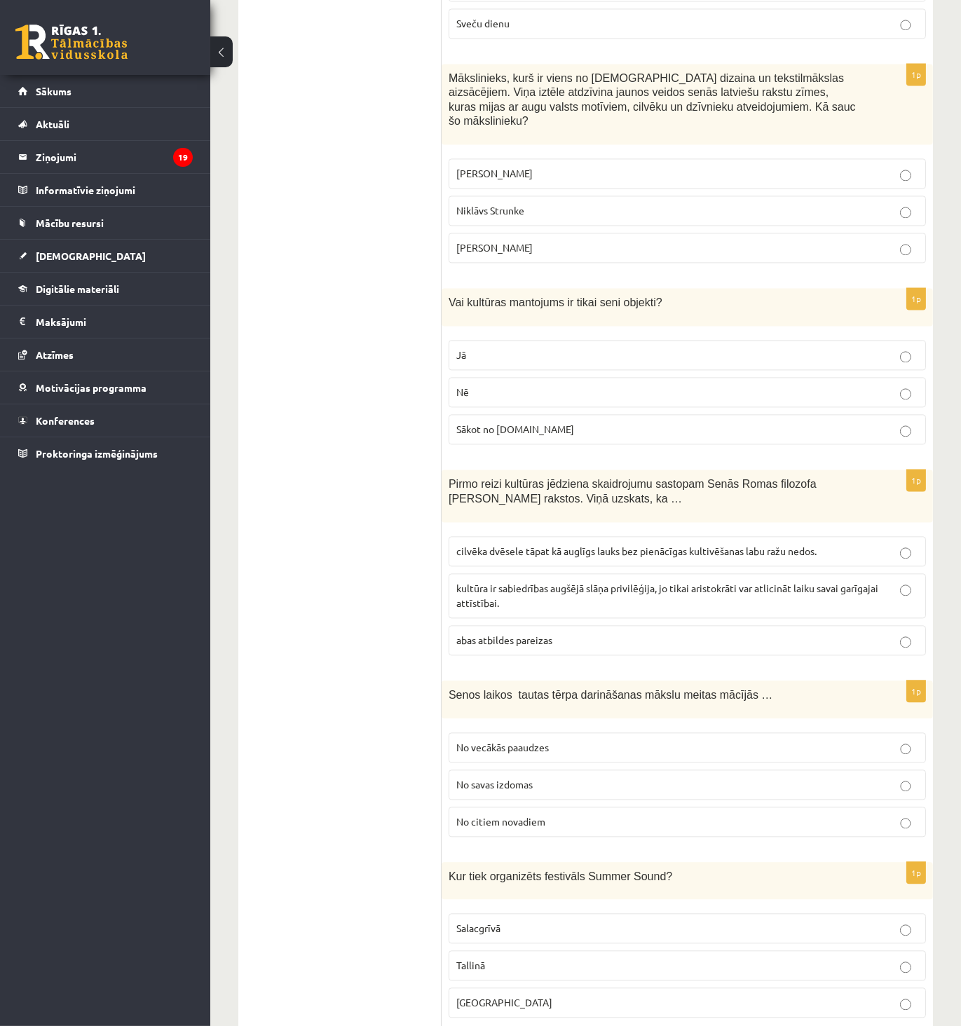
scroll to position [4871, 0]
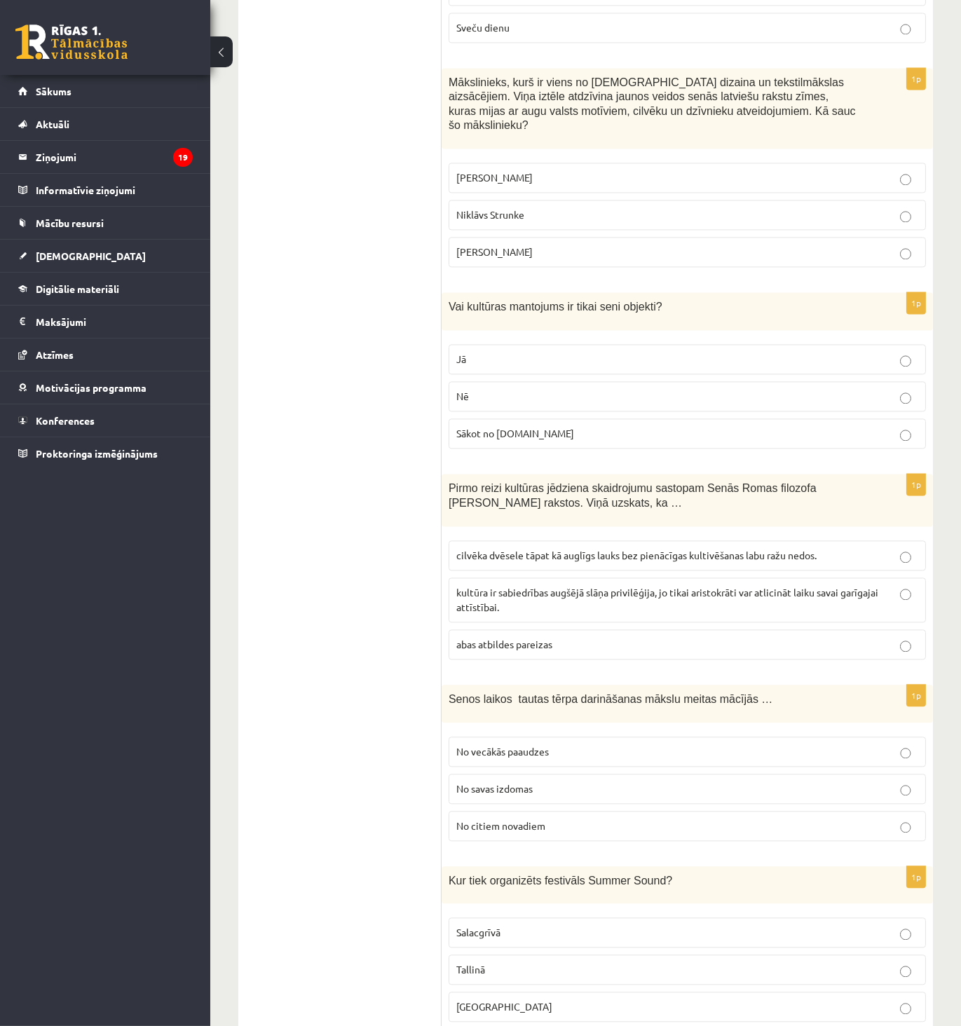
click at [528, 170] on p "Ansis Cīrulis" at bounding box center [687, 177] width 462 height 15
click at [537, 389] on p "Nē" at bounding box center [687, 396] width 462 height 15
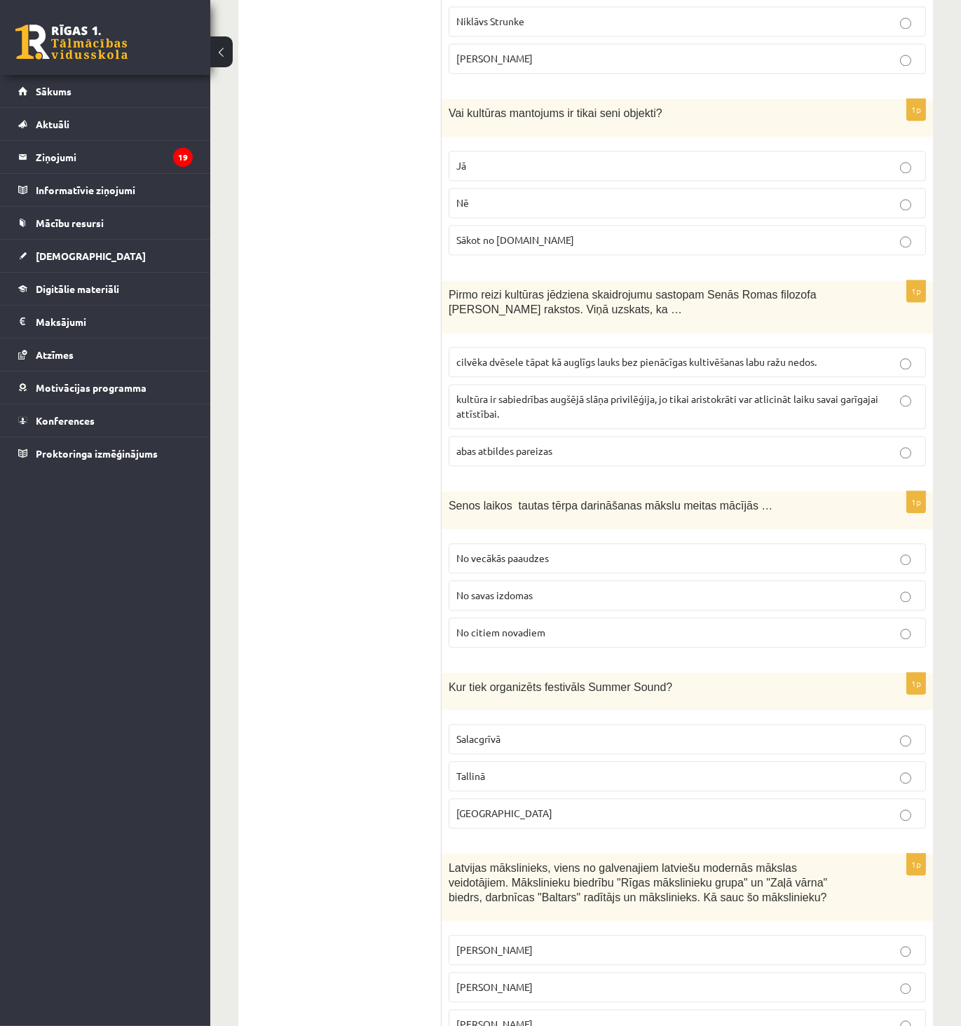
scroll to position [5104, 0]
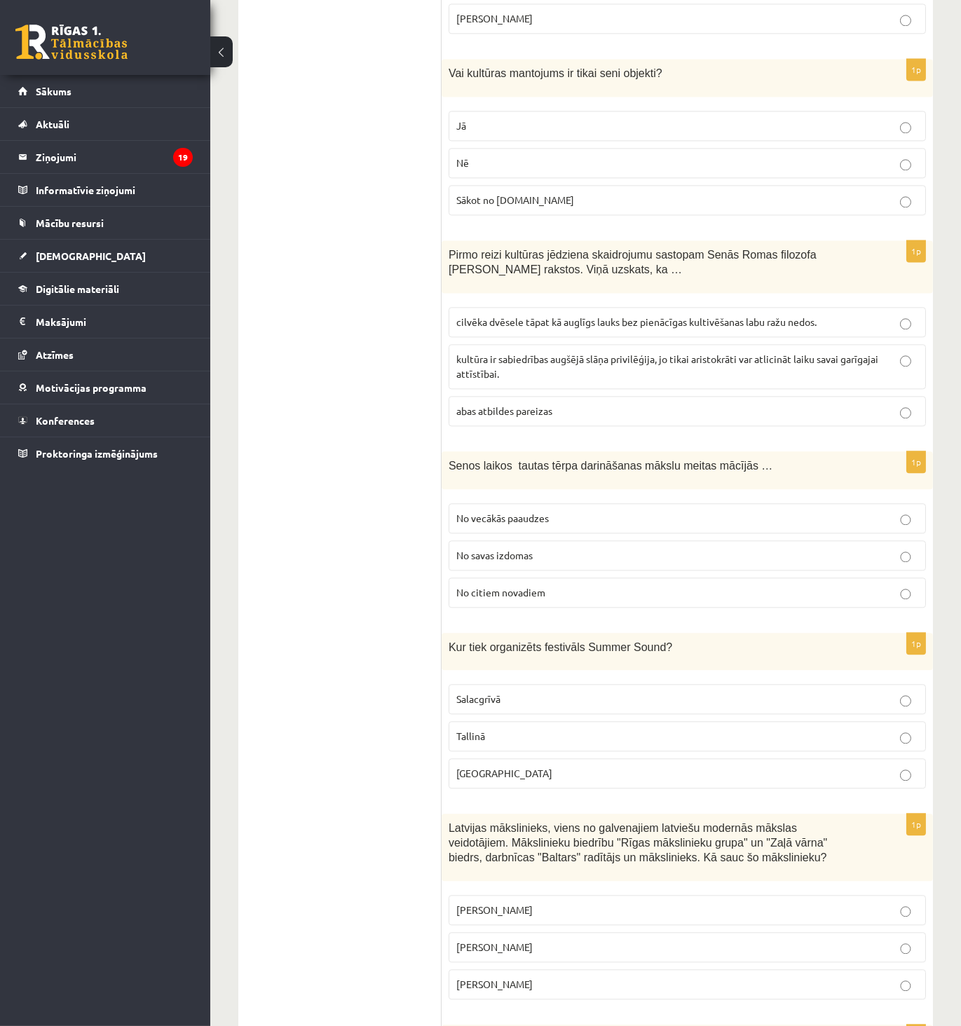
click at [505, 315] on span "cilvēka dvēsele tāpat kā auglīgs lauks bez pienācīgas kultivēšanas labu ražu ne…" at bounding box center [636, 321] width 360 height 13
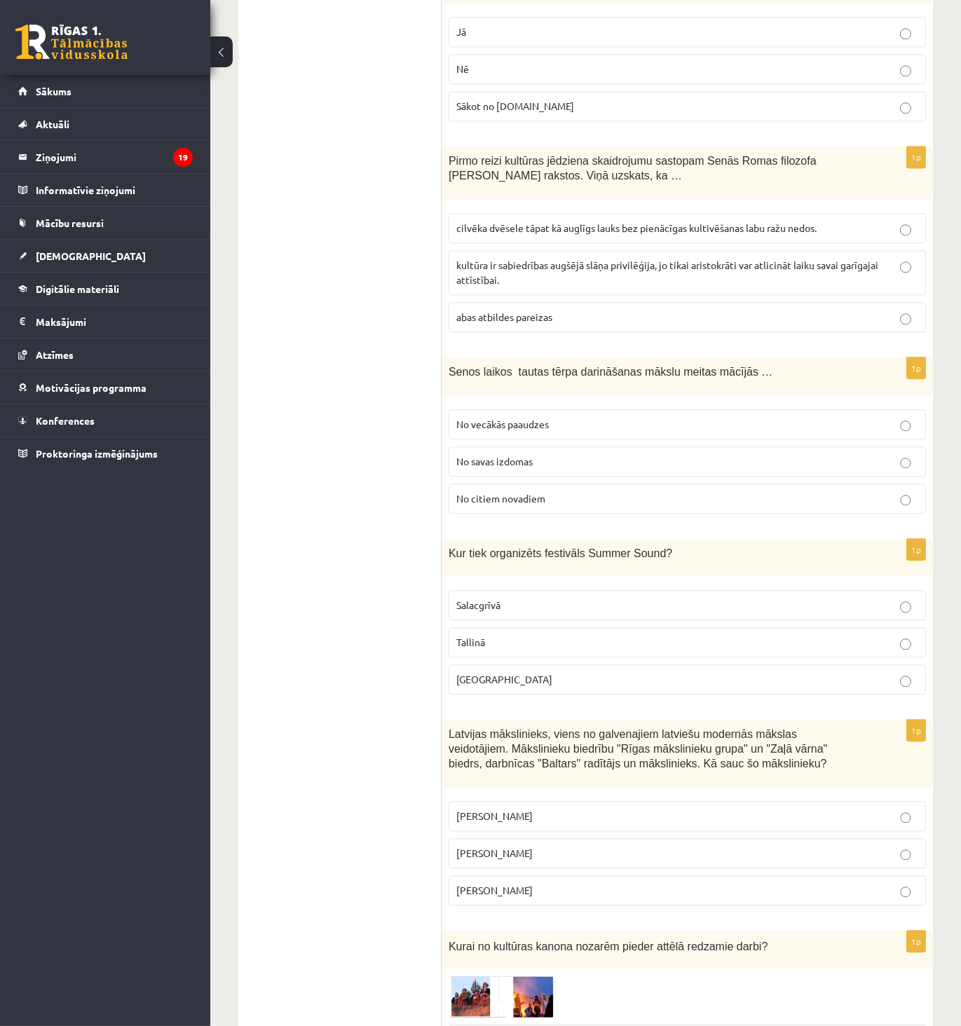
scroll to position [5260, 0]
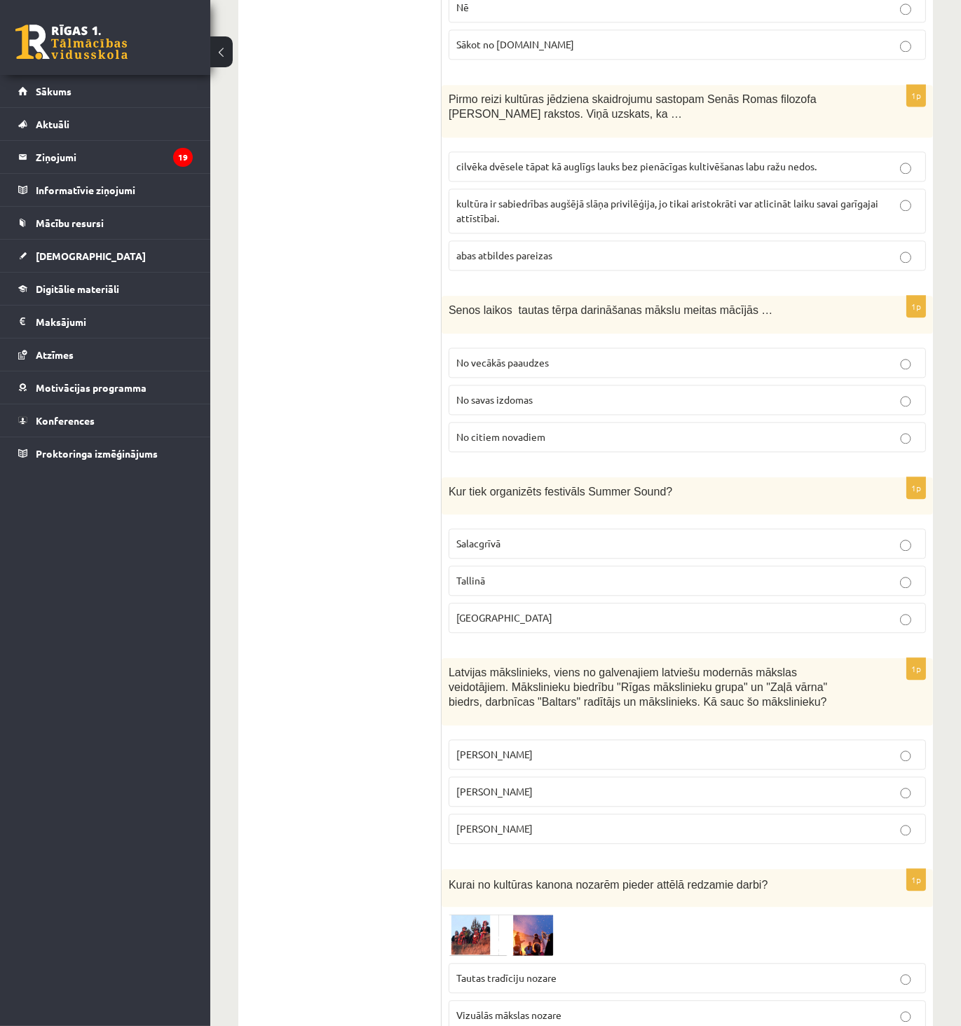
click at [535, 356] on span "No vecākās paaudzes" at bounding box center [502, 362] width 93 height 13
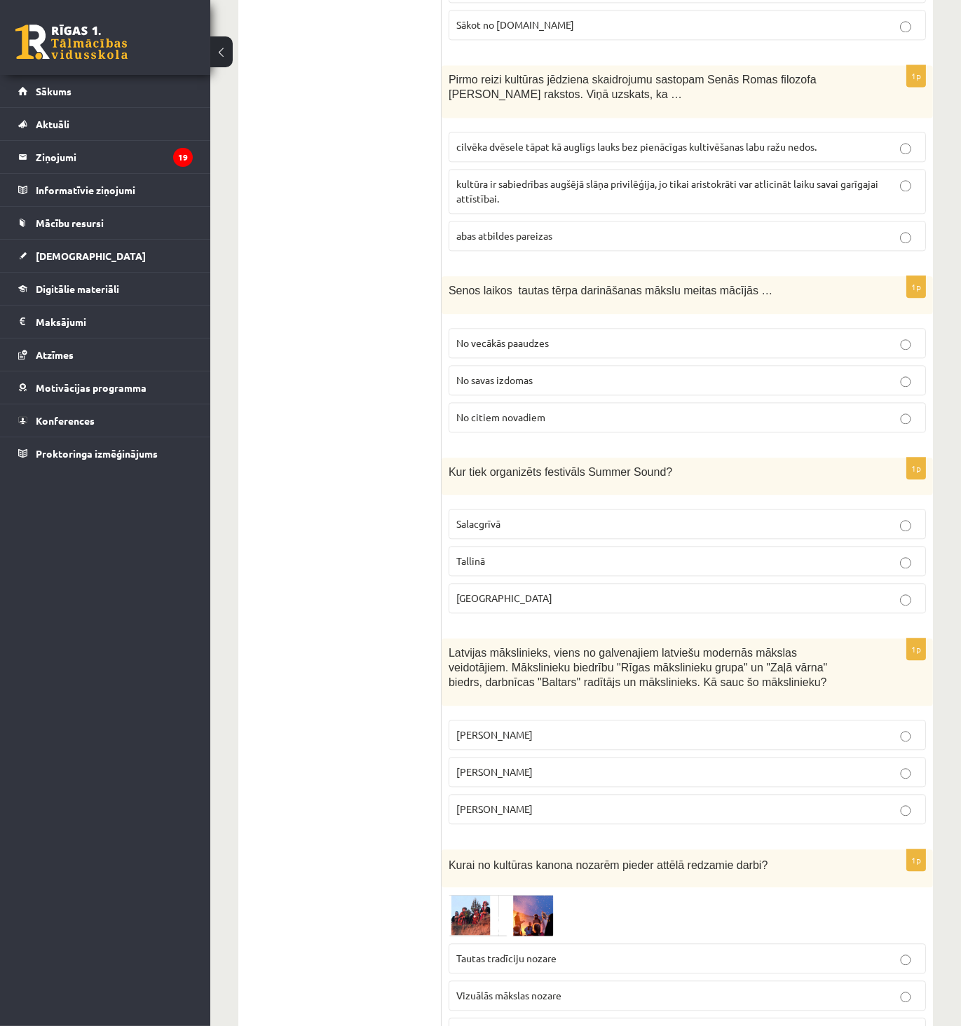
scroll to position [5280, 0]
click at [491, 590] on p "Liepājā" at bounding box center [687, 597] width 462 height 15
click at [545, 764] on p "Romāns Suta" at bounding box center [687, 771] width 462 height 15
click at [506, 951] on span "Tautas tradīciju nozare" at bounding box center [506, 957] width 100 height 13
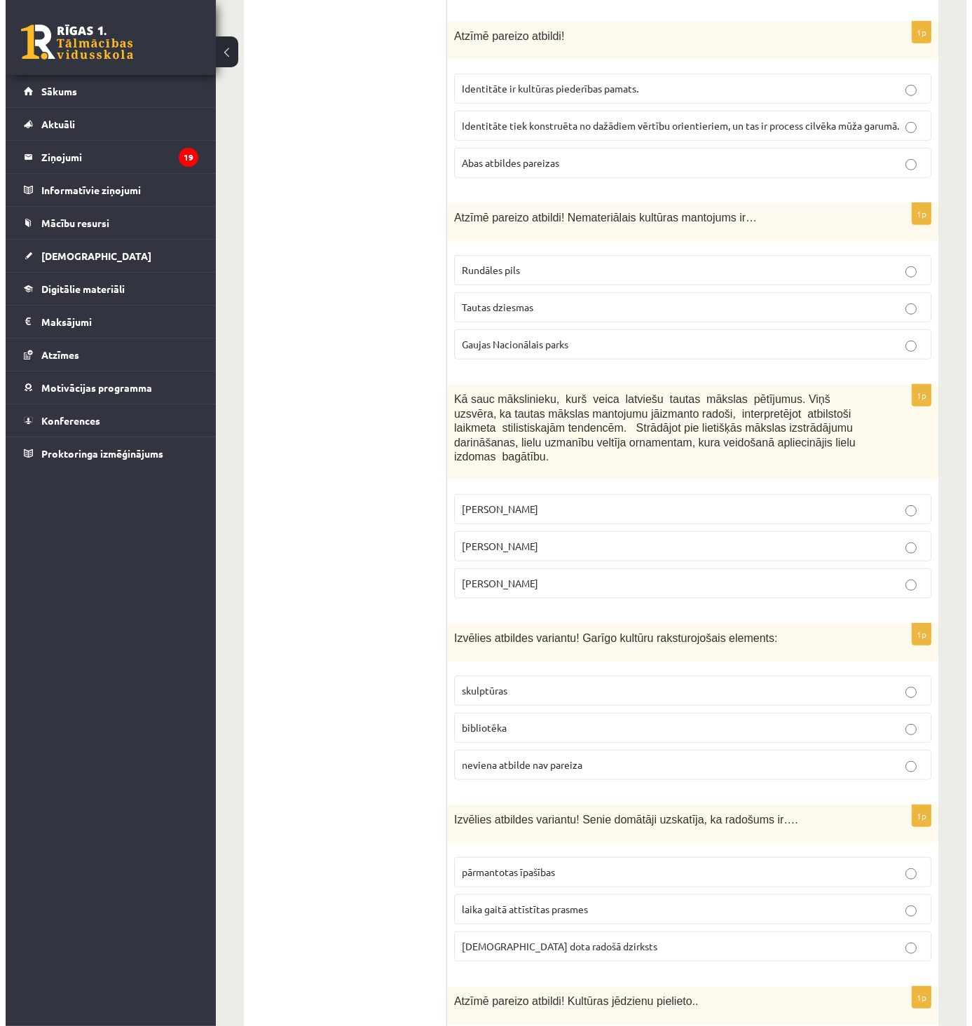
scroll to position [0, 0]
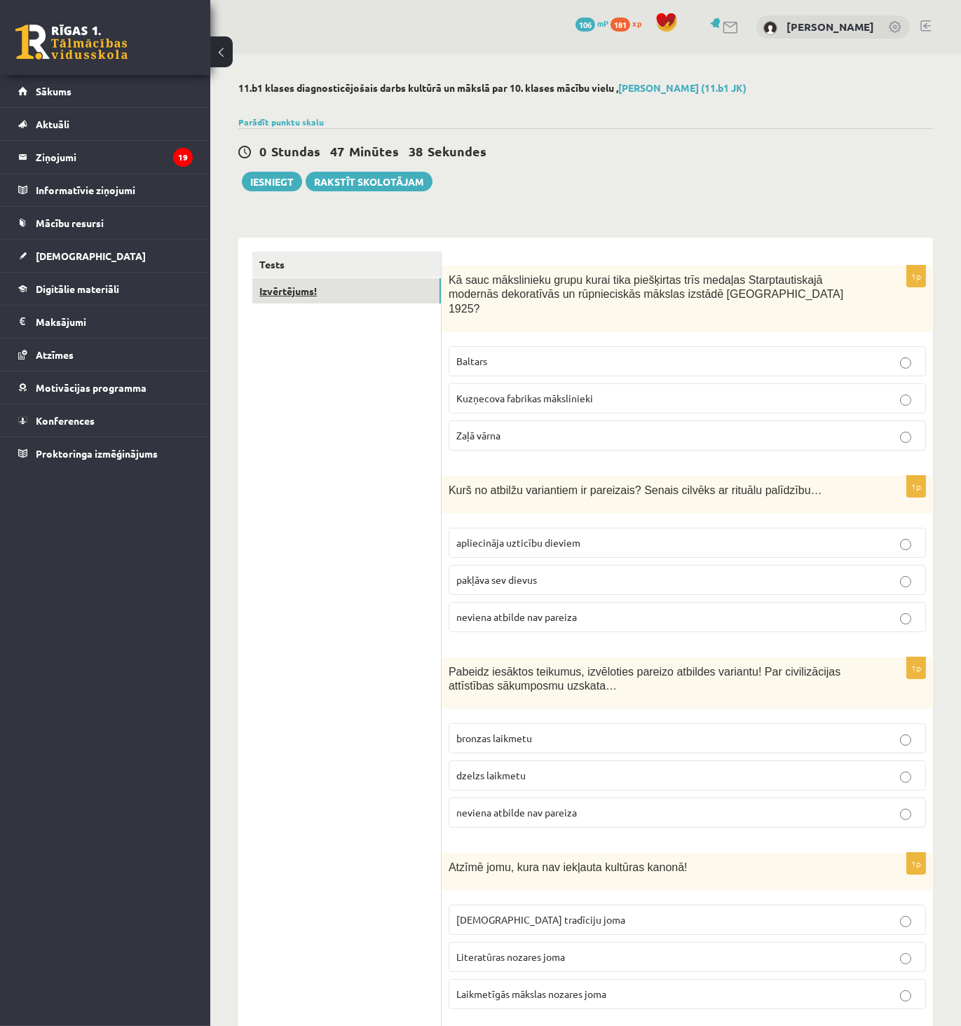
click at [302, 294] on link "Izvērtējums!" at bounding box center [346, 291] width 189 height 26
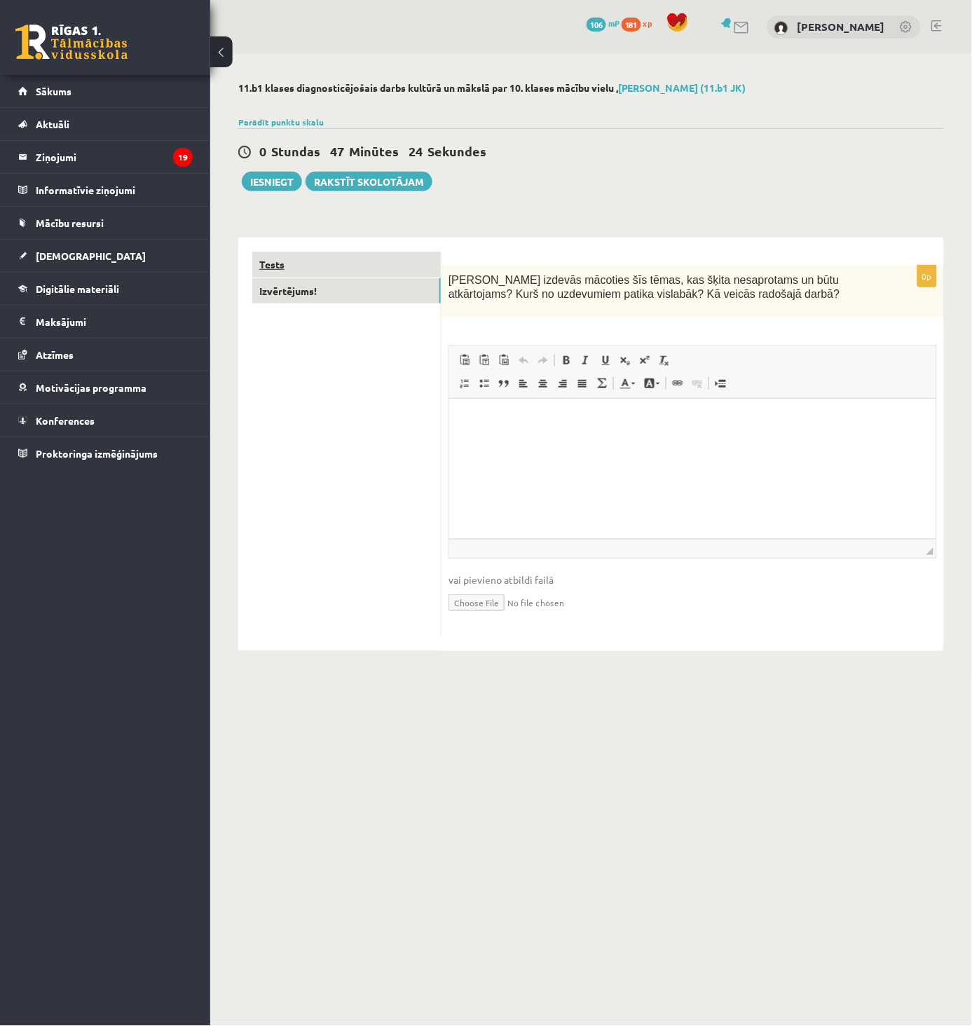
click at [291, 262] on link "Tests" at bounding box center [346, 265] width 189 height 26
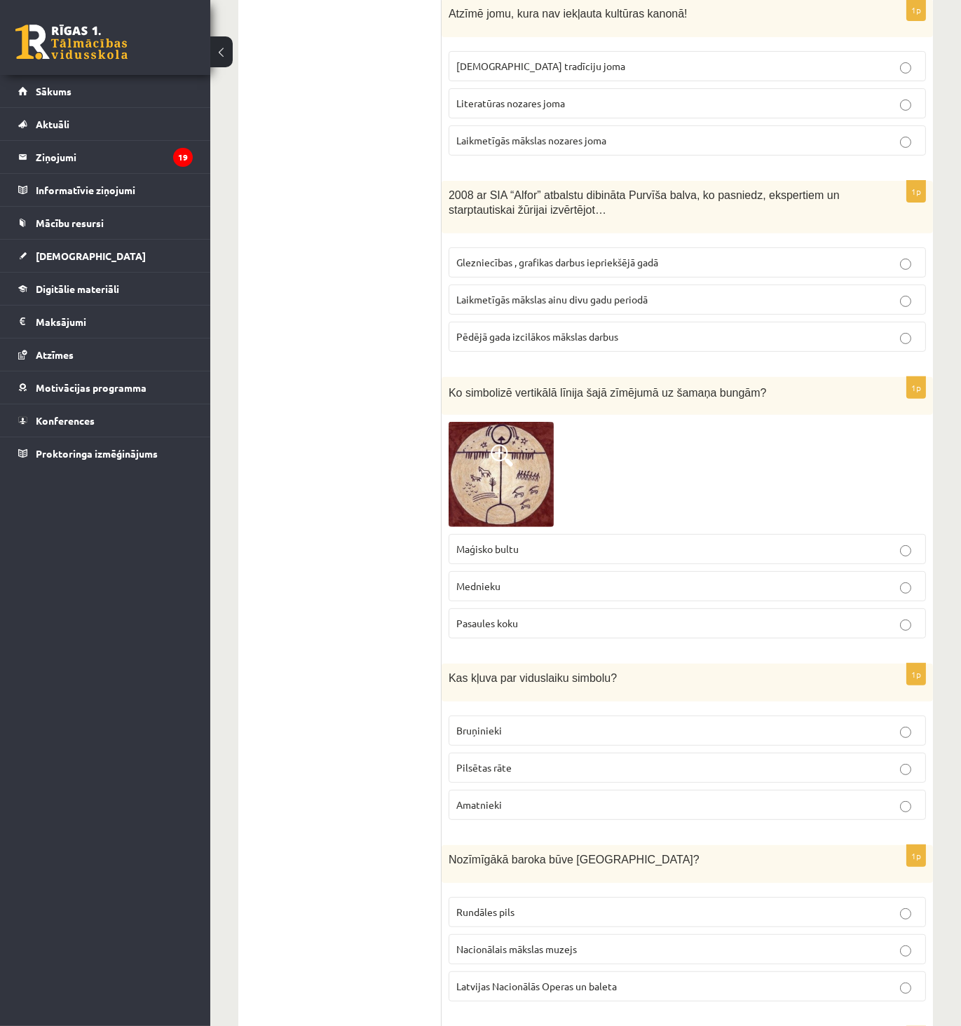
scroll to position [856, 0]
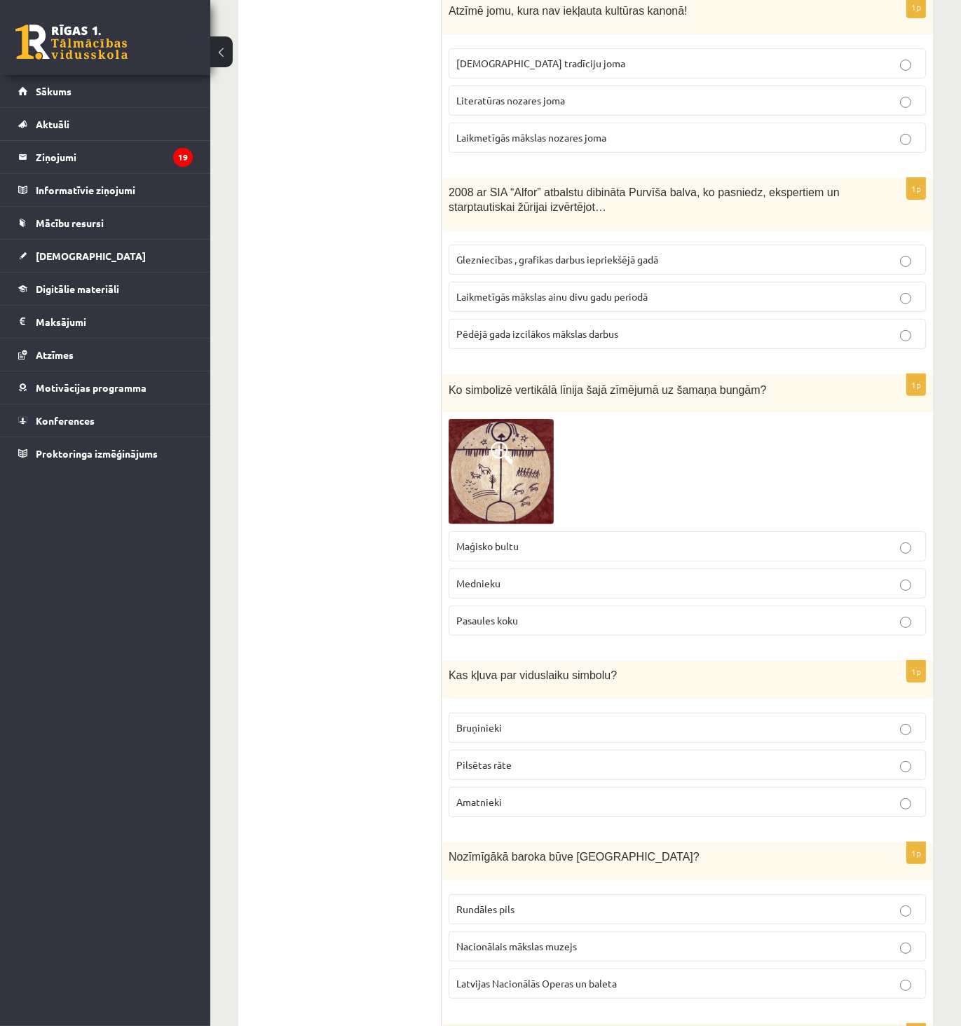
click at [499, 441] on span at bounding box center [502, 452] width 22 height 22
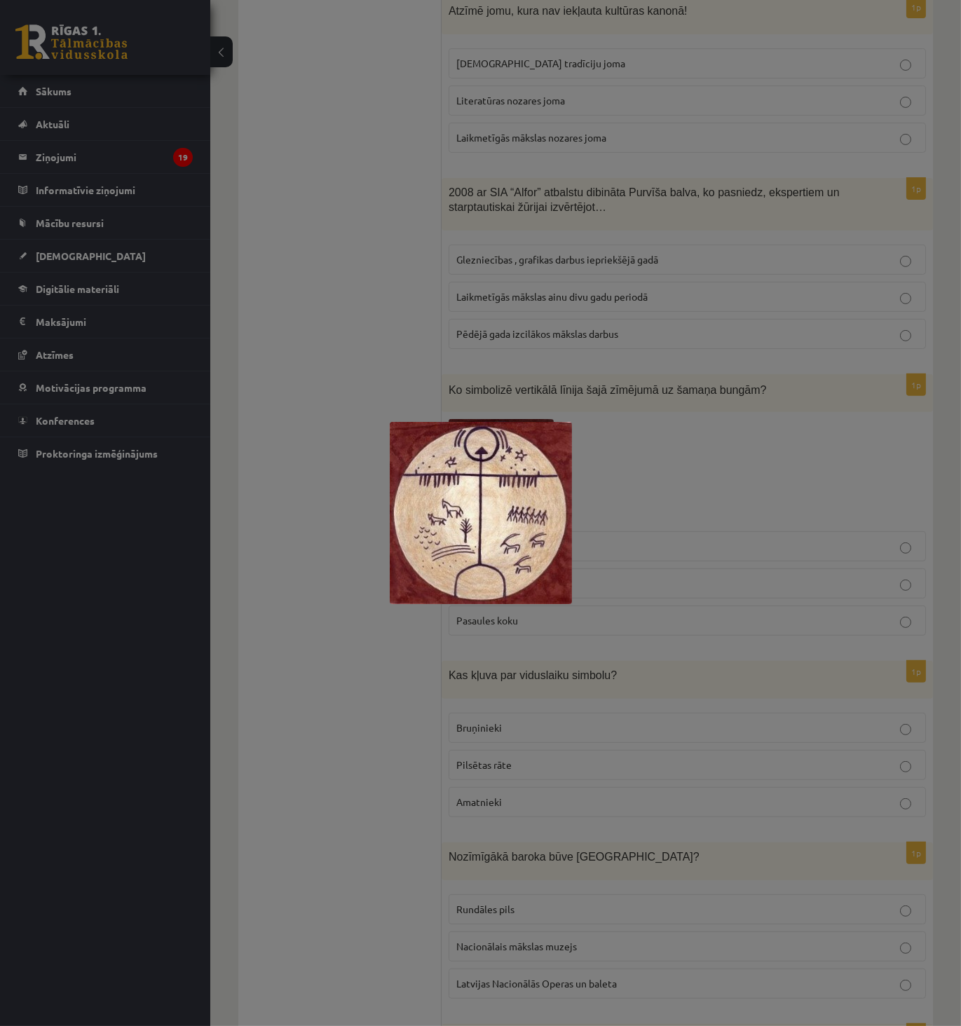
click at [303, 463] on div at bounding box center [480, 513] width 961 height 1026
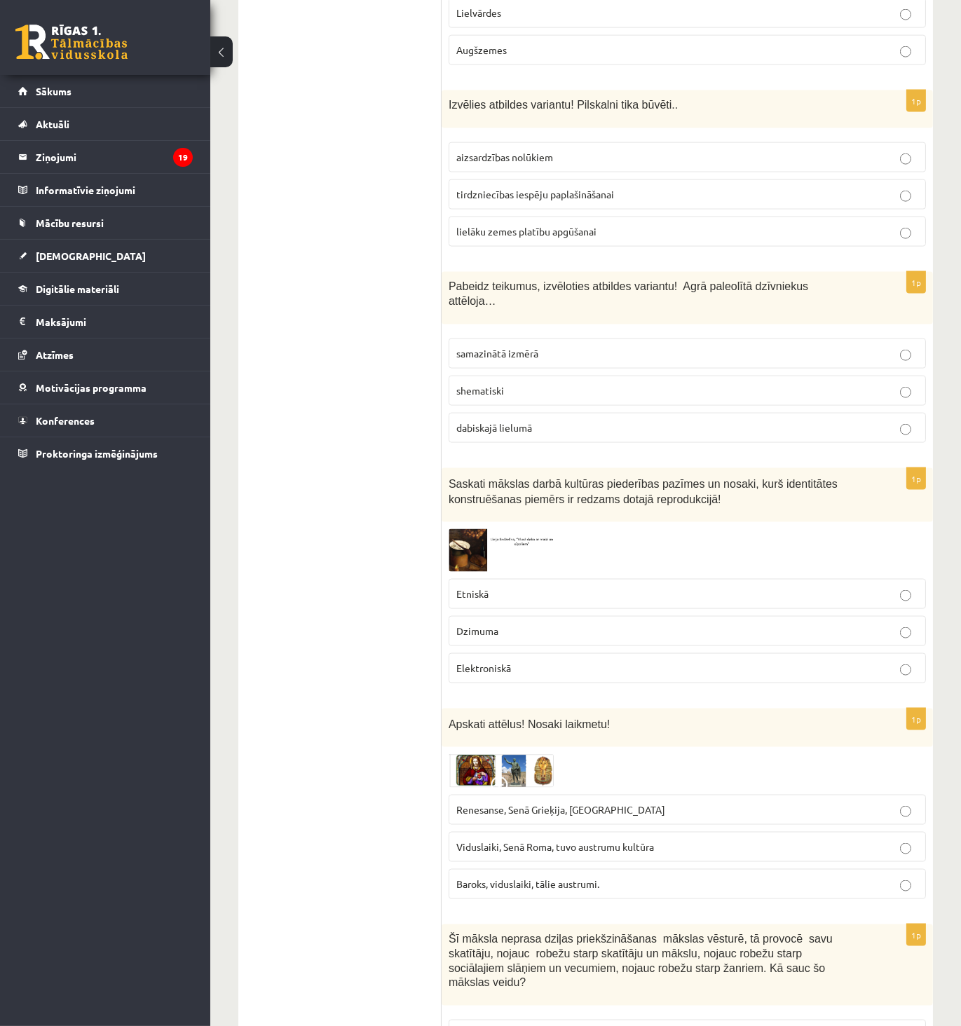
scroll to position [3270, 0]
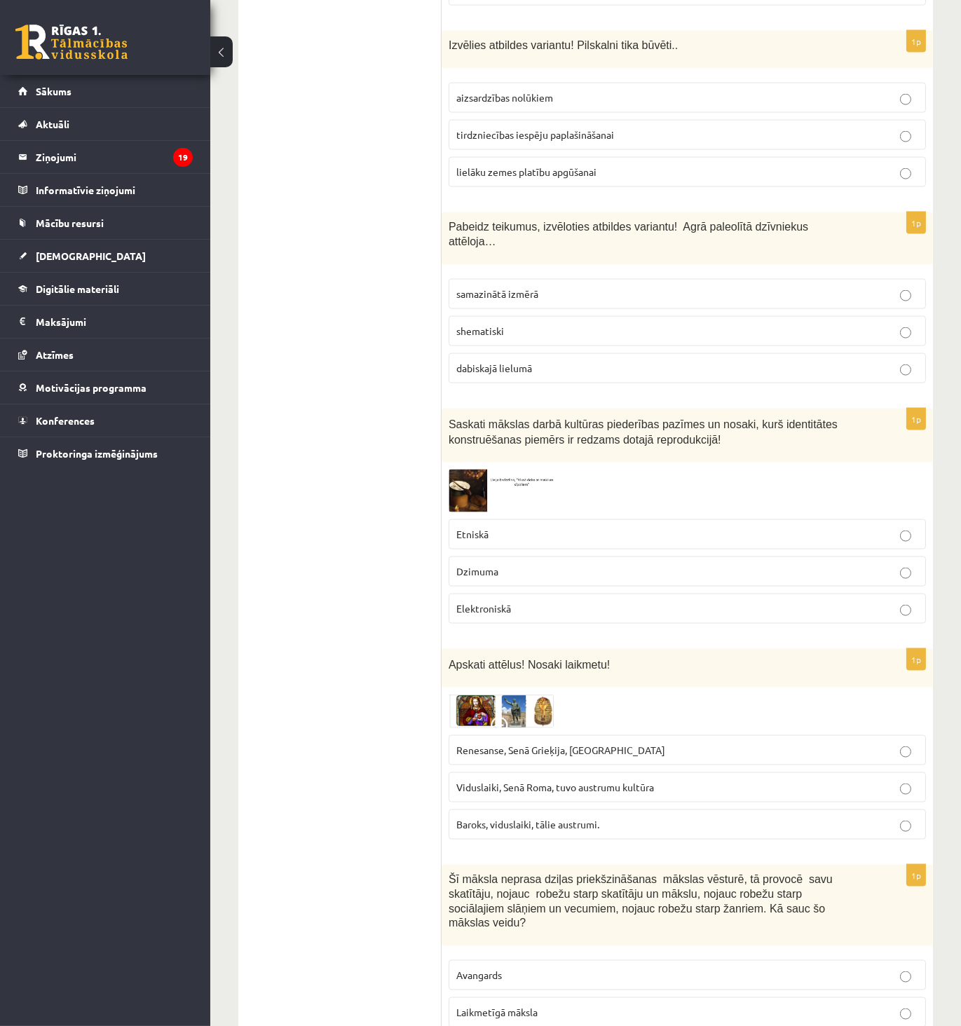
click at [528, 470] on img at bounding box center [500, 491] width 105 height 43
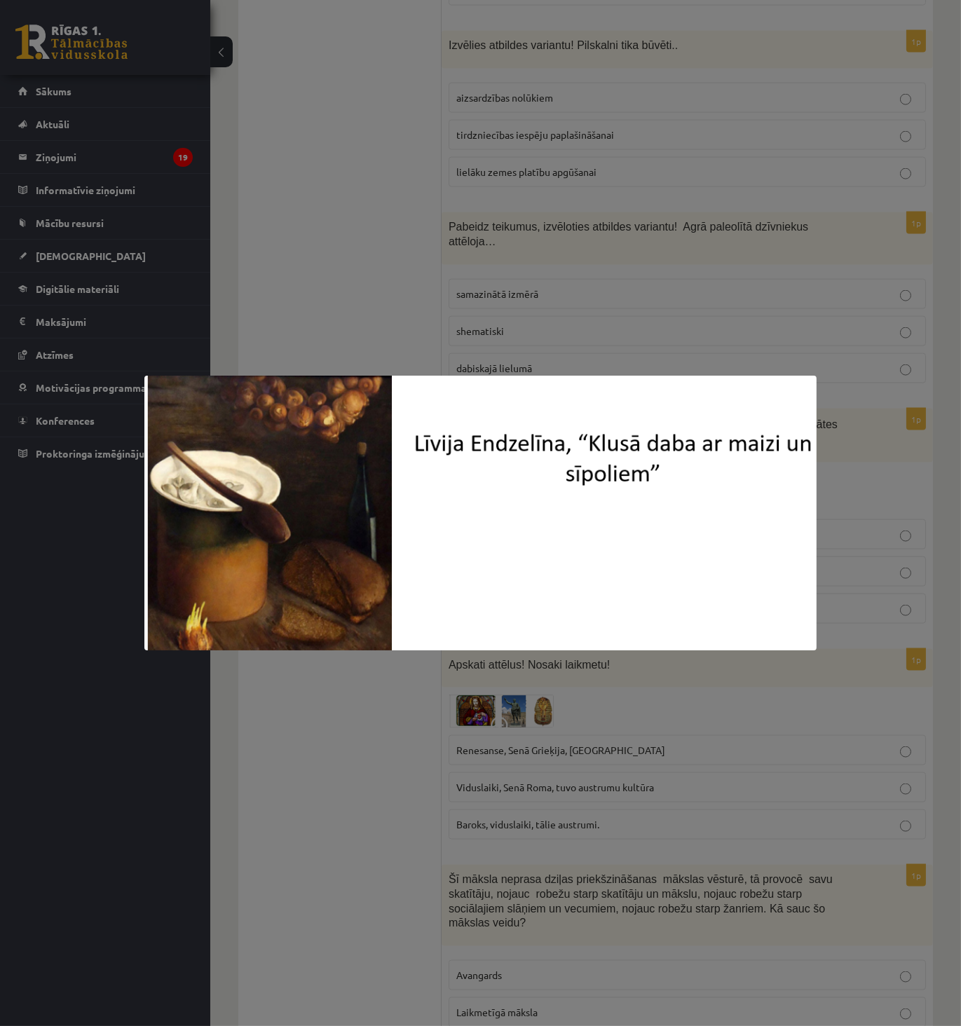
click at [365, 758] on div at bounding box center [480, 513] width 961 height 1026
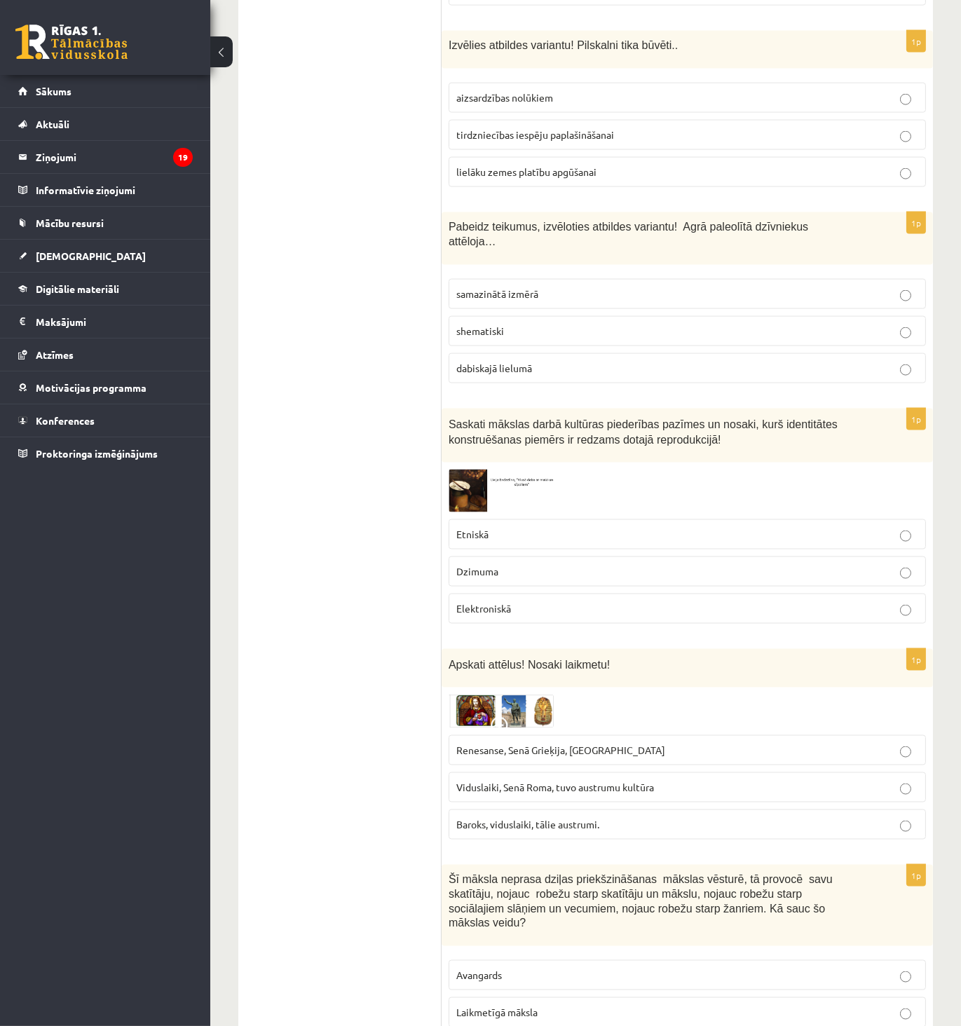
click at [505, 694] on img at bounding box center [500, 711] width 105 height 34
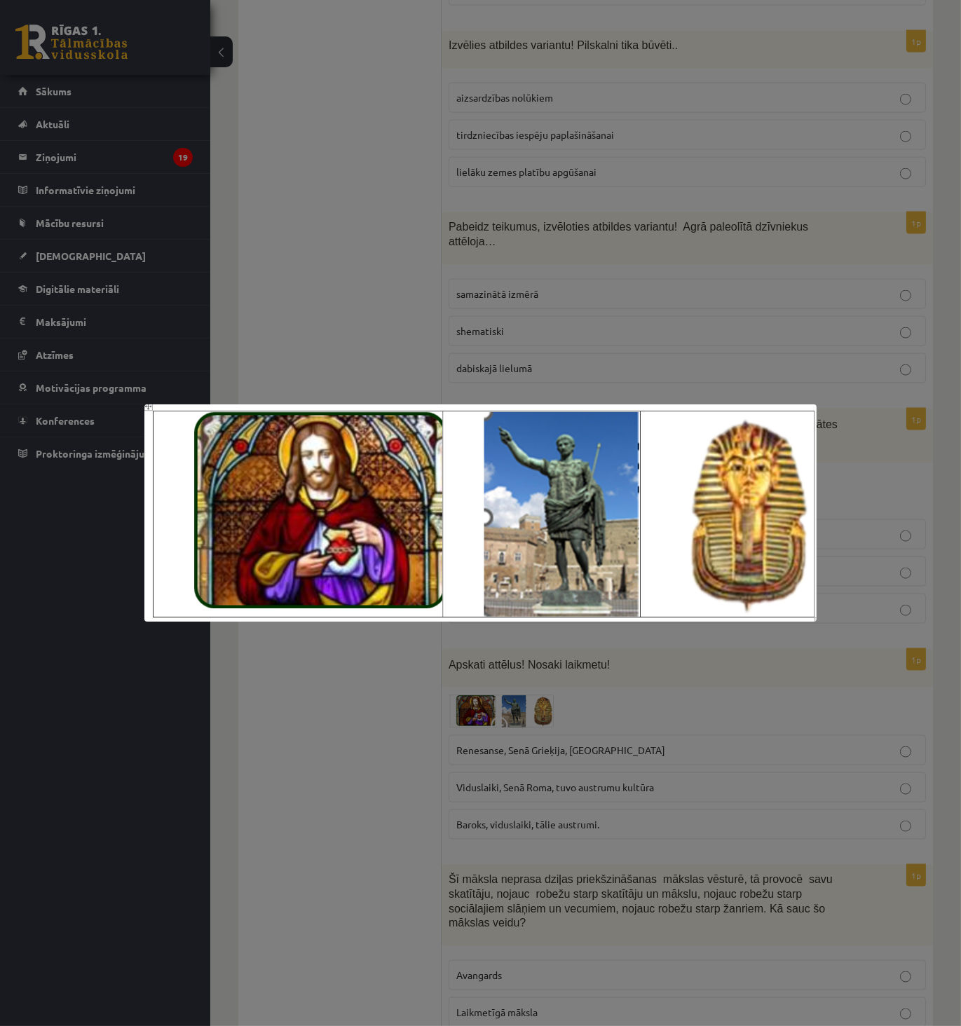
click at [347, 744] on div at bounding box center [480, 513] width 961 height 1026
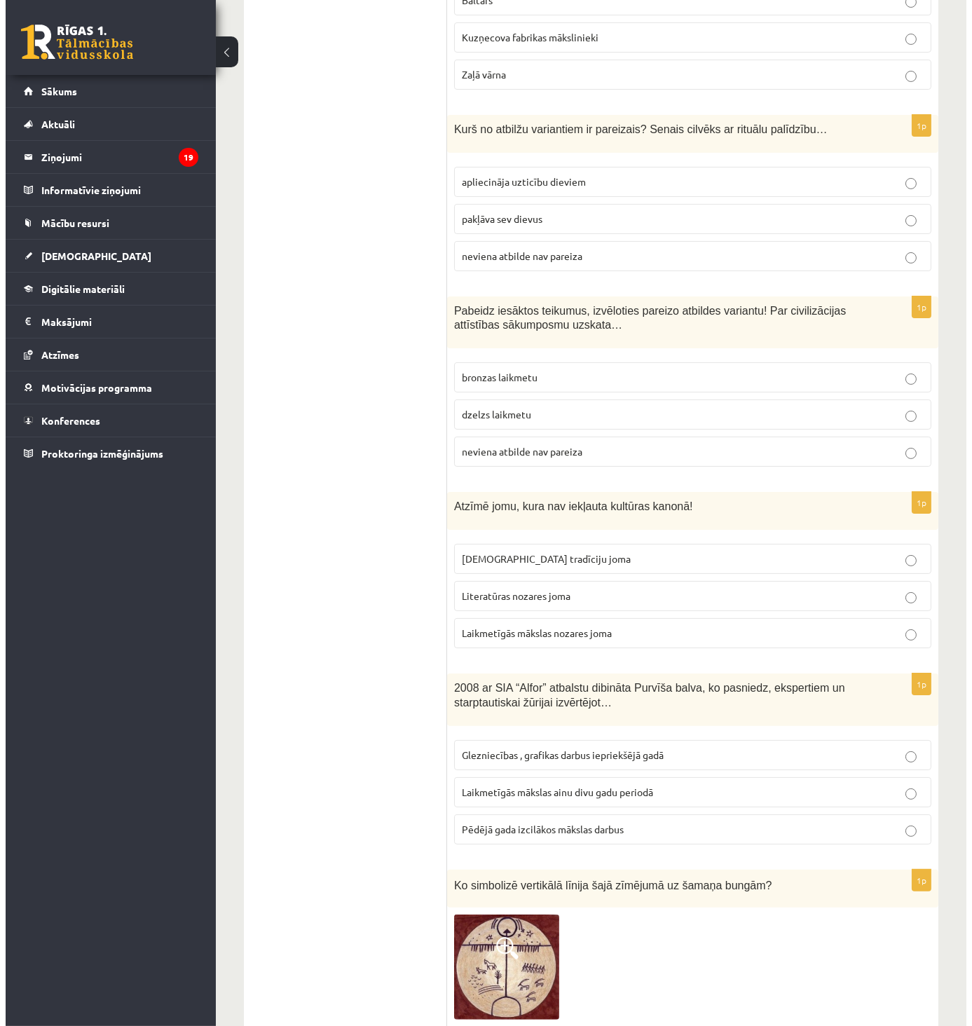
scroll to position [0, 0]
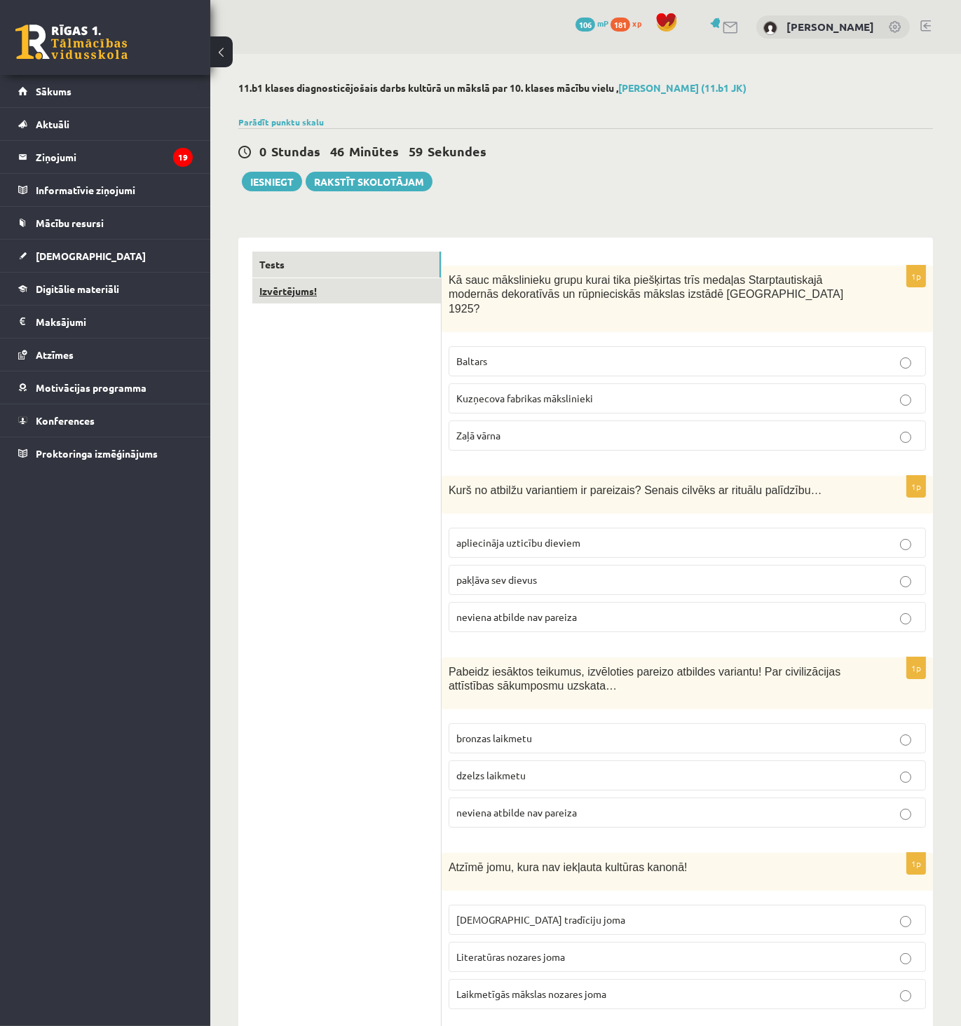
click at [345, 301] on link "Izvērtējums!" at bounding box center [346, 291] width 189 height 26
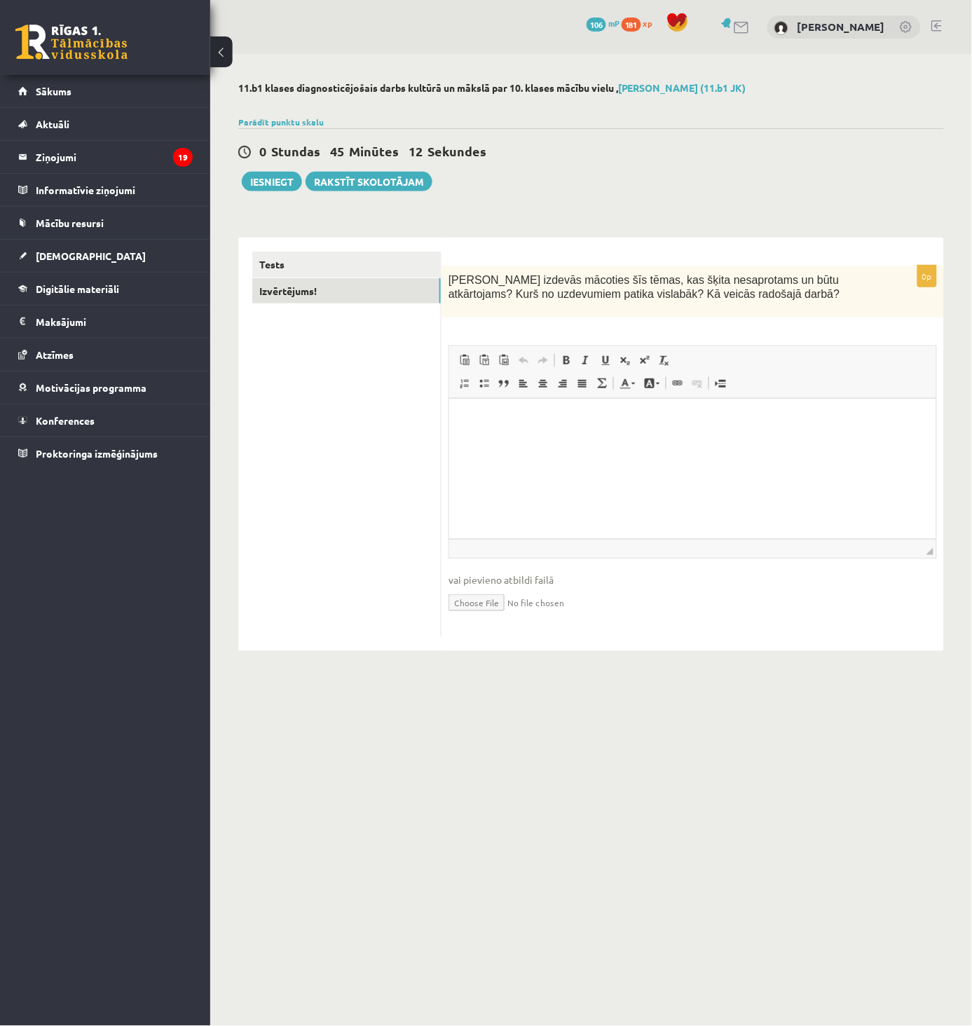
click at [591, 423] on p "Визуальный текстовый редактор, wiswyg-editor-user-answer-47433901373780" at bounding box center [692, 420] width 459 height 15
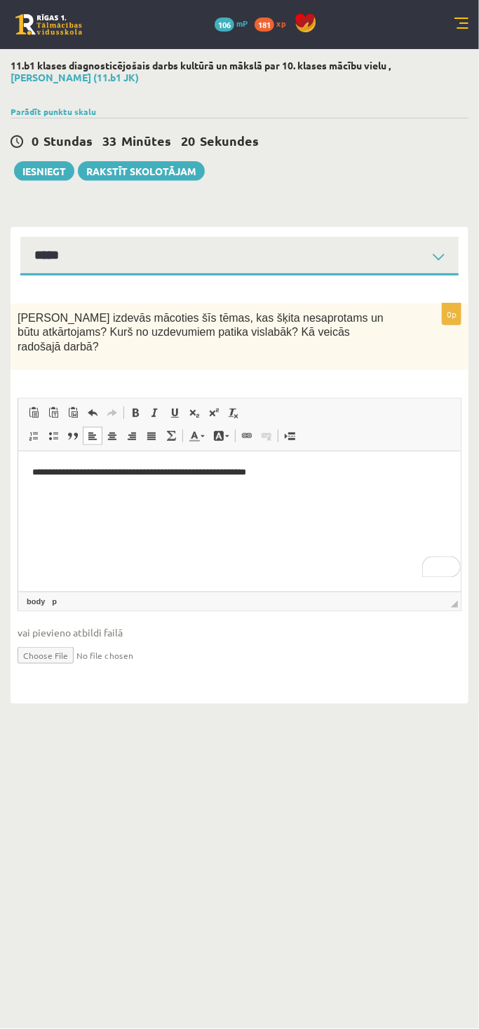
click at [461, 22] on link at bounding box center [461, 25] width 14 height 14
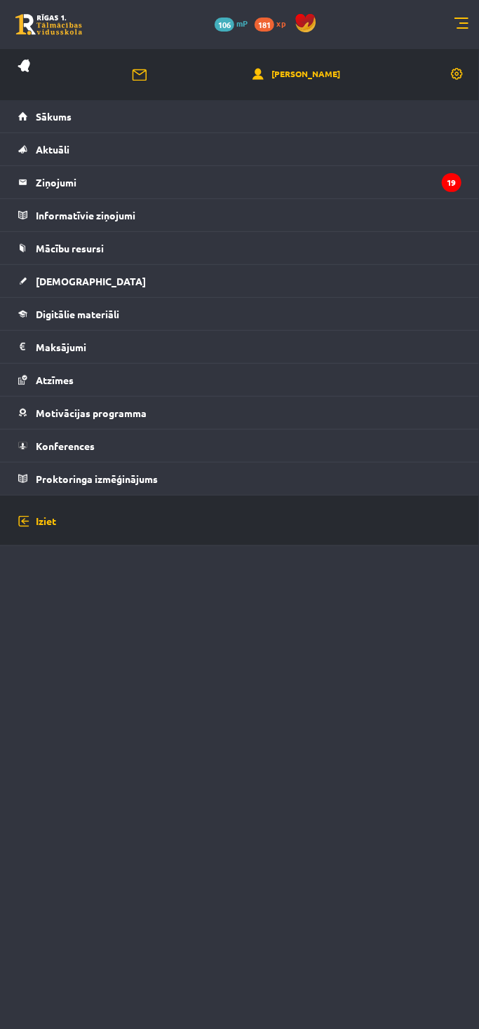
click at [461, 22] on link at bounding box center [461, 25] width 14 height 14
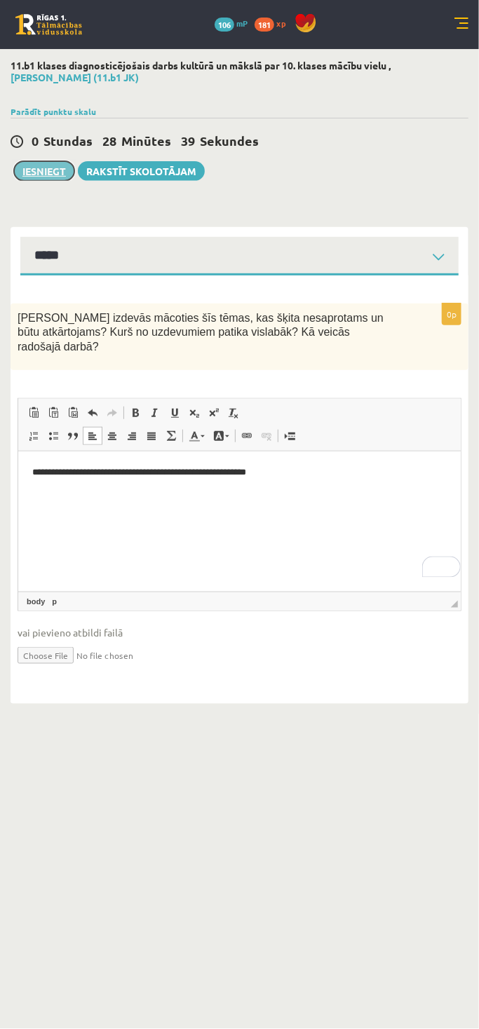
click at [49, 173] on button "Iesniegt" at bounding box center [44, 171] width 60 height 20
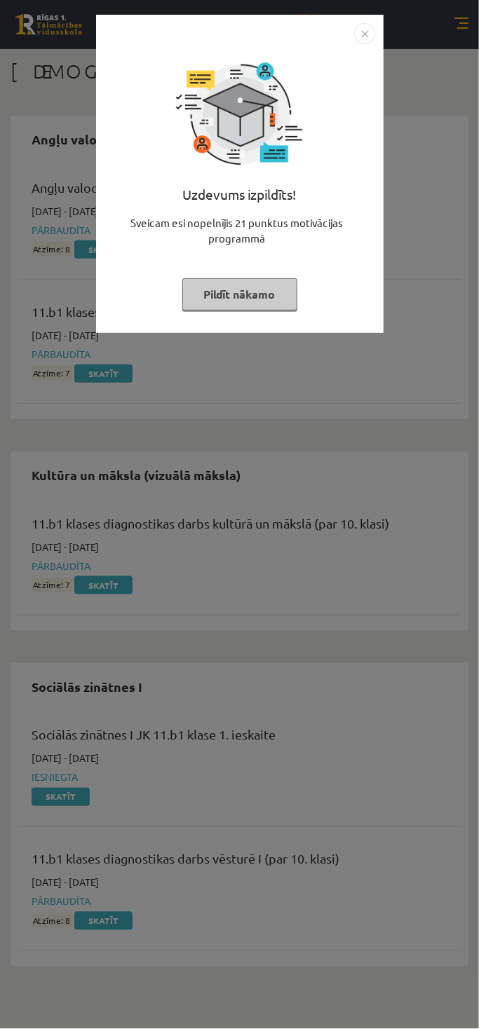
click at [360, 31] on img "Close" at bounding box center [364, 33] width 21 height 21
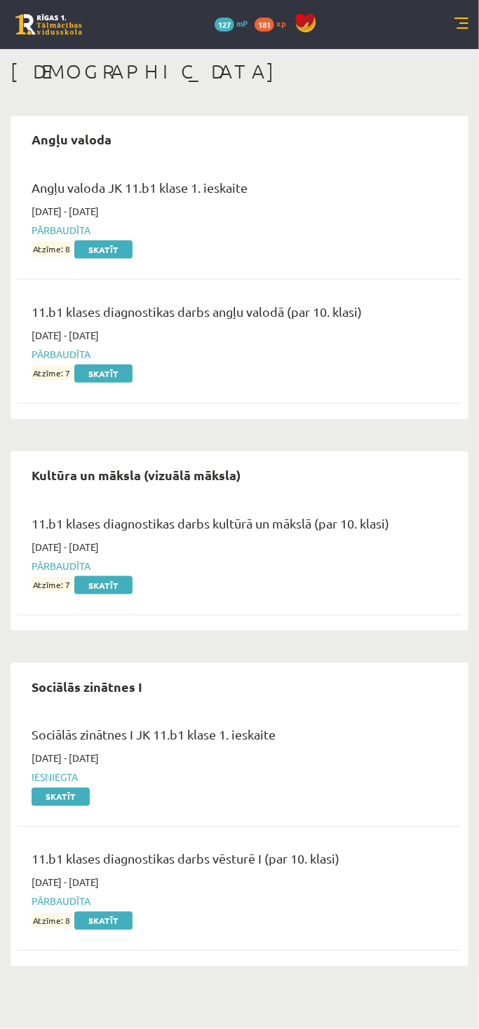
click at [158, 803] on div "Sociālās zinātnes I JK 11.b1 klase 1. ieskaite 2025-09-16 - 2025-09-30 Iesniegt…" at bounding box center [240, 764] width 444 height 107
click at [463, 18] on link at bounding box center [461, 25] width 14 height 14
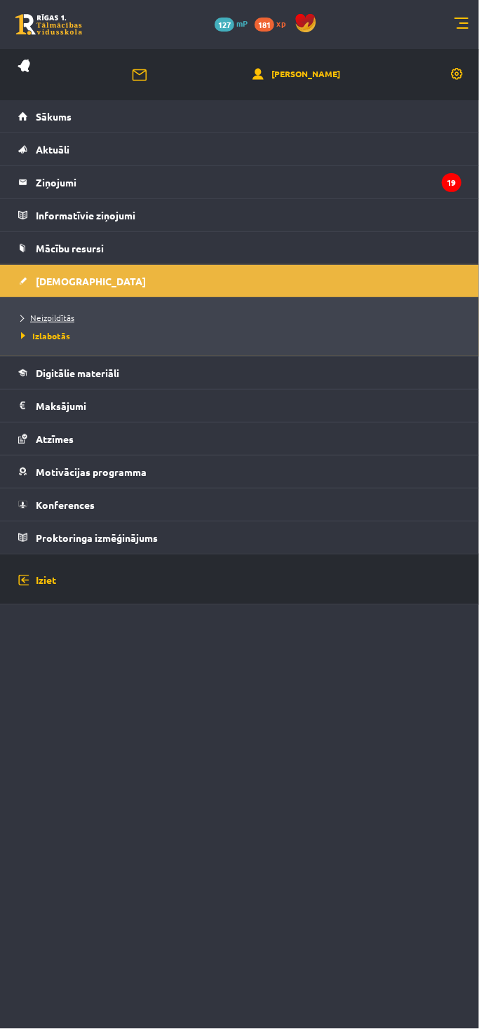
click at [35, 314] on span "Neizpildītās" at bounding box center [47, 317] width 53 height 11
